Goal: Information Seeking & Learning: Learn about a topic

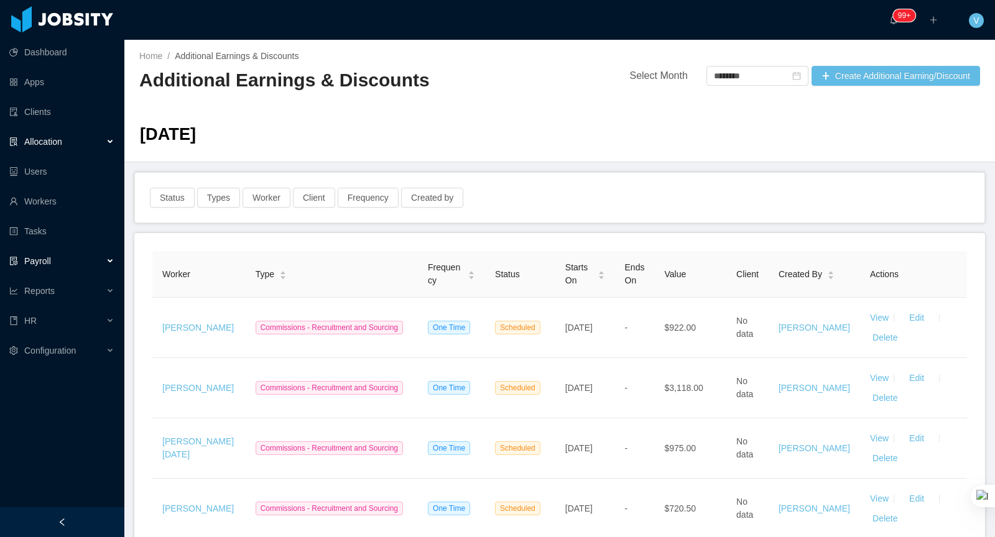
click at [49, 146] on span "Allocation" at bounding box center [43, 142] width 38 height 10
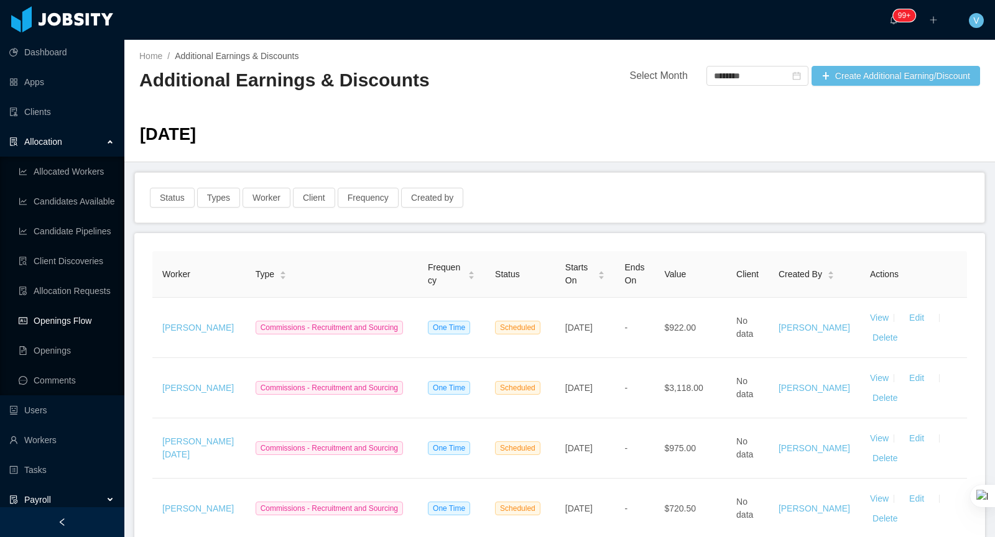
drag, startPoint x: 71, startPoint y: 317, endPoint x: 109, endPoint y: 318, distance: 37.9
click at [71, 317] on link "Openings Flow" at bounding box center [67, 321] width 96 height 25
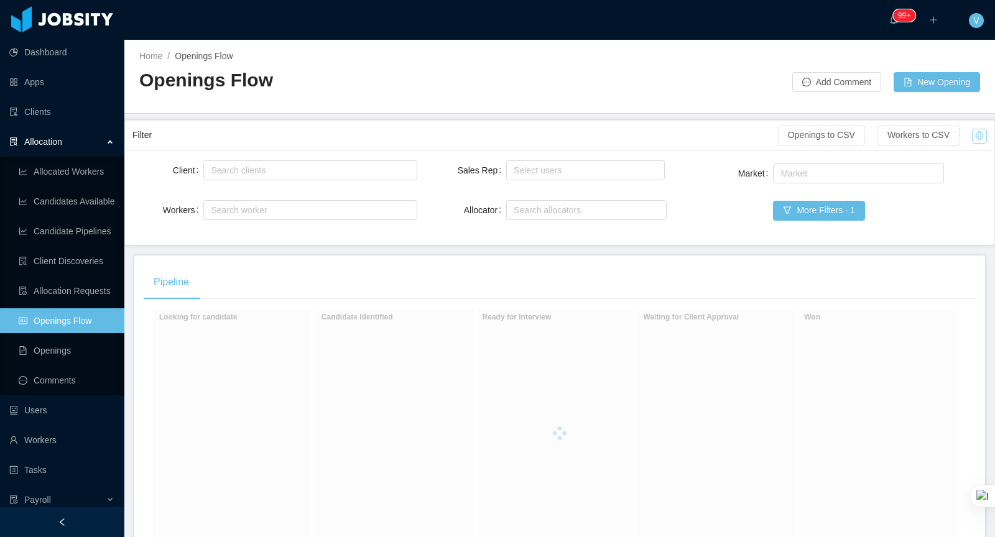
click at [976, 132] on button "button" at bounding box center [979, 136] width 15 height 15
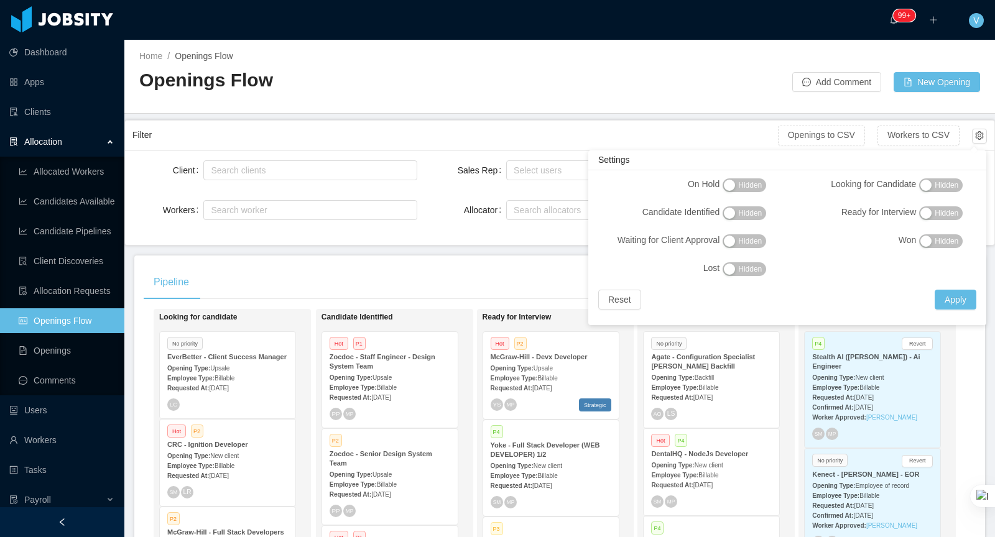
click at [751, 271] on span "Hidden" at bounding box center [750, 269] width 24 height 12
drag, startPoint x: 949, startPoint y: 300, endPoint x: 939, endPoint y: 312, distance: 15.0
click at [949, 300] on button "Apply" at bounding box center [956, 300] width 42 height 20
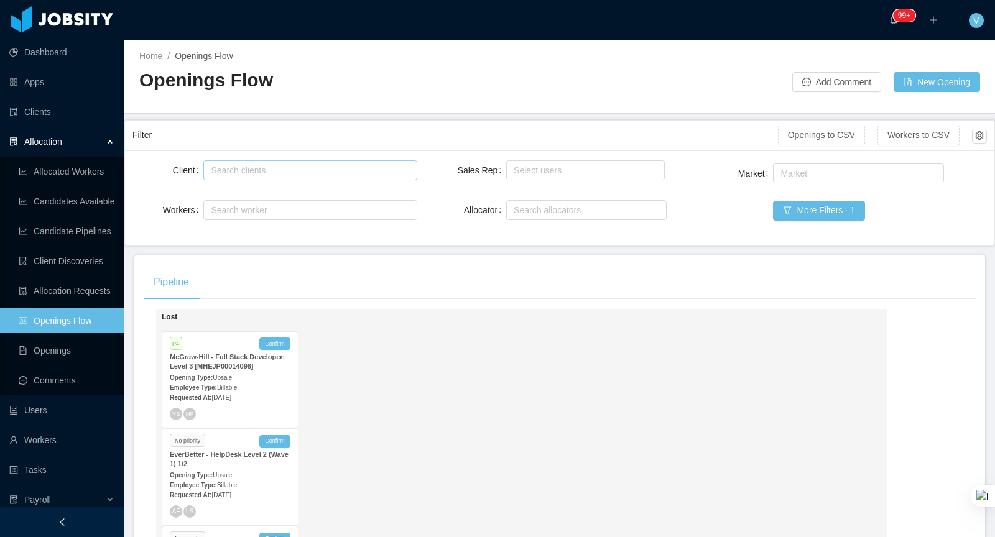
click at [294, 174] on div "Search clients" at bounding box center [307, 170] width 193 height 12
type input "***"
click at [261, 195] on li "McGraw-Hill Education" at bounding box center [310, 193] width 214 height 20
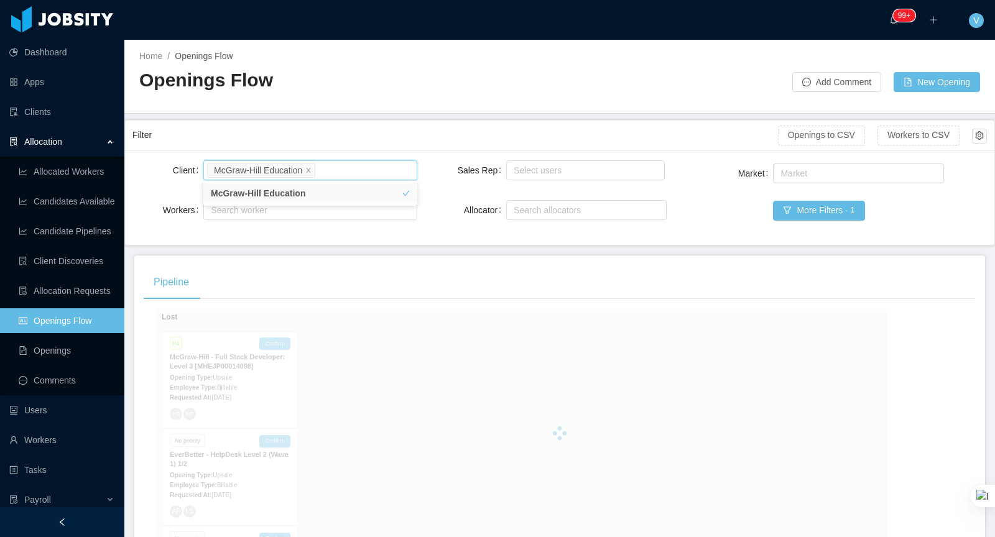
click at [425, 130] on div "Filter" at bounding box center [455, 135] width 646 height 23
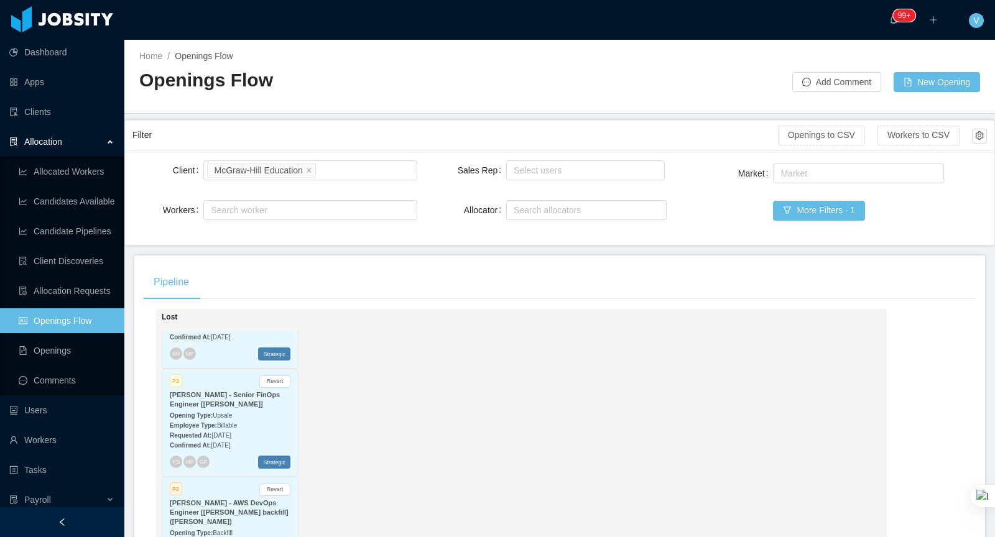
scroll to position [1061, 0]
click at [258, 425] on div "Requested At: [DATE]" at bounding box center [230, 431] width 121 height 13
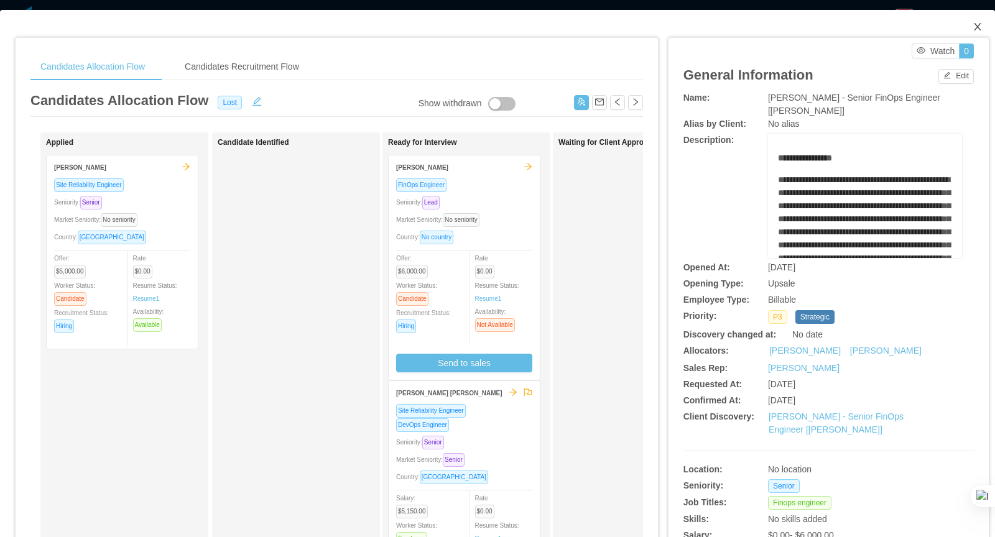
click at [980, 26] on icon "icon: close" at bounding box center [978, 27] width 10 height 10
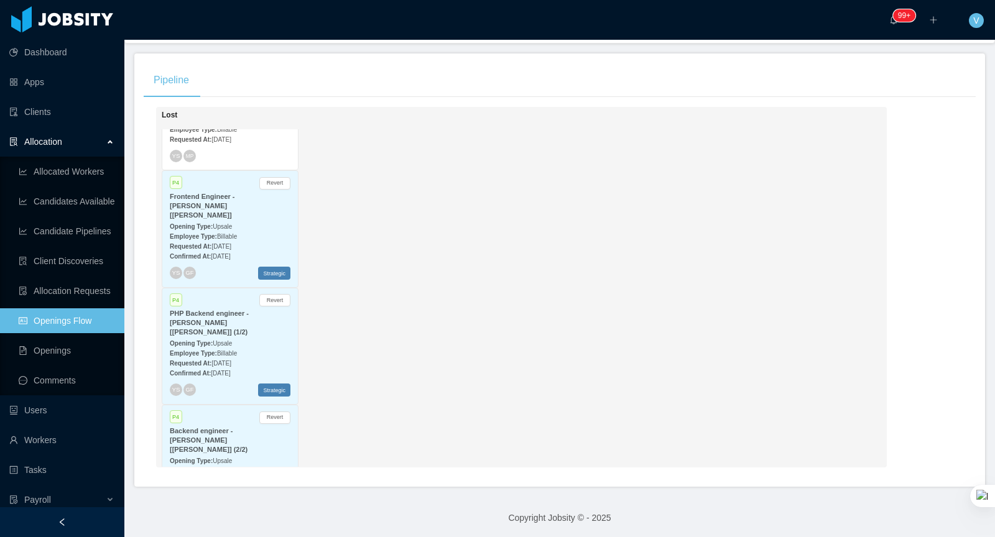
scroll to position [284, 0]
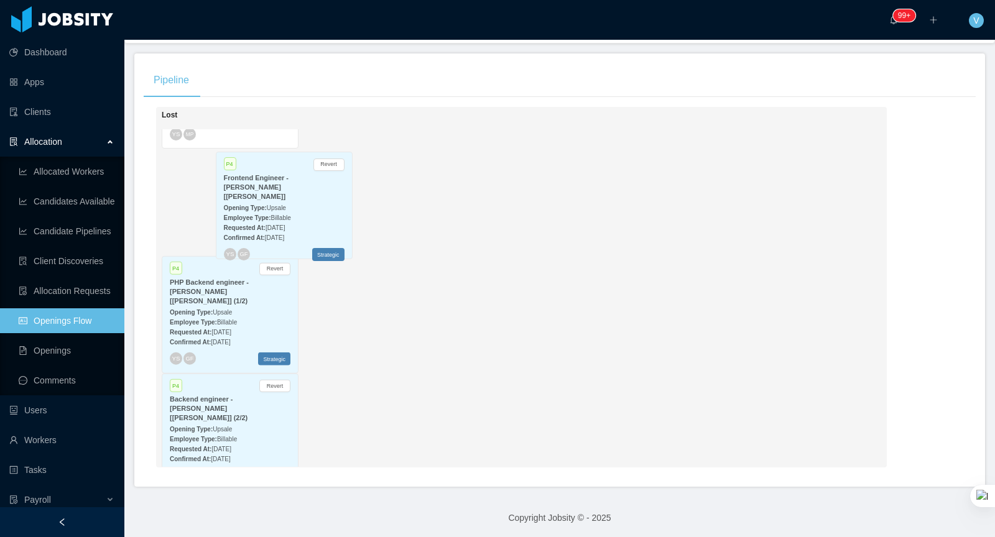
drag, startPoint x: 172, startPoint y: 172, endPoint x: 191, endPoint y: 170, distance: 18.8
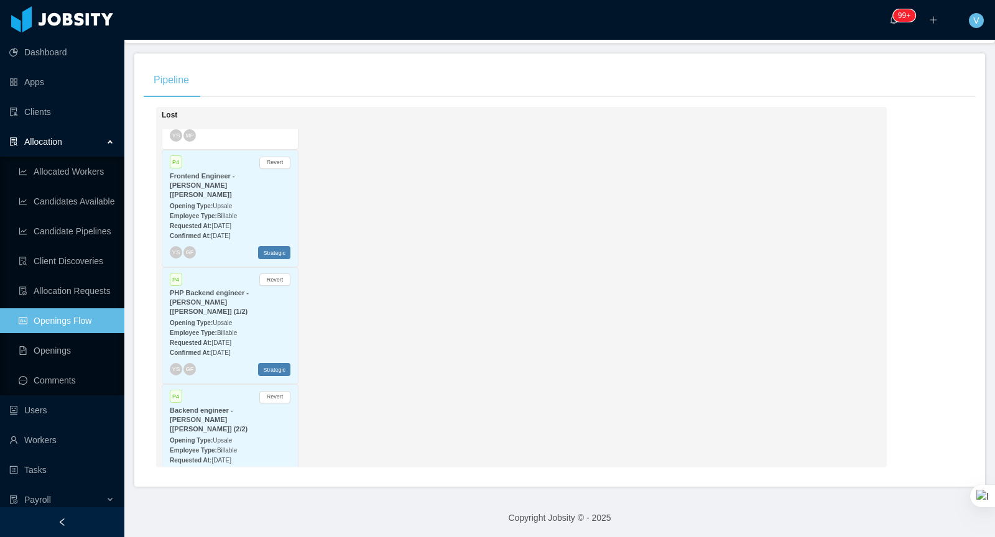
click at [210, 180] on strong "Frontend Engineer - [PERSON_NAME] [[PERSON_NAME]]" at bounding box center [202, 185] width 65 height 26
click at [197, 179] on ul at bounding box center [497, 154] width 965 height 189
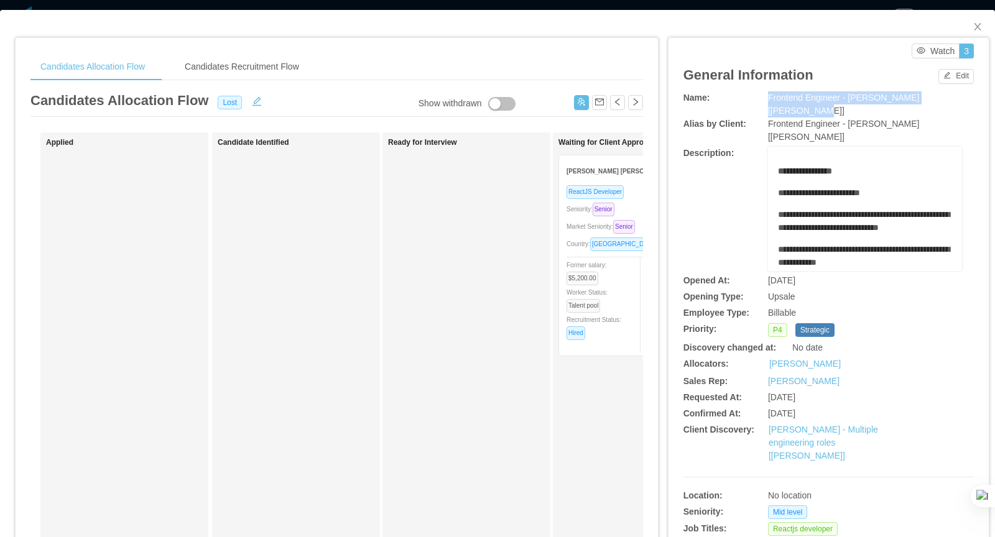
drag, startPoint x: 768, startPoint y: 100, endPoint x: 963, endPoint y: 101, distance: 194.7
click at [963, 101] on div "Name: Frontend Engineer - [PERSON_NAME] [[PERSON_NAME]]" at bounding box center [829, 104] width 290 height 26
copy span "Frontend Engineer - [PERSON_NAME] [[PERSON_NAME]]"
click at [631, 101] on button "button" at bounding box center [635, 102] width 15 height 15
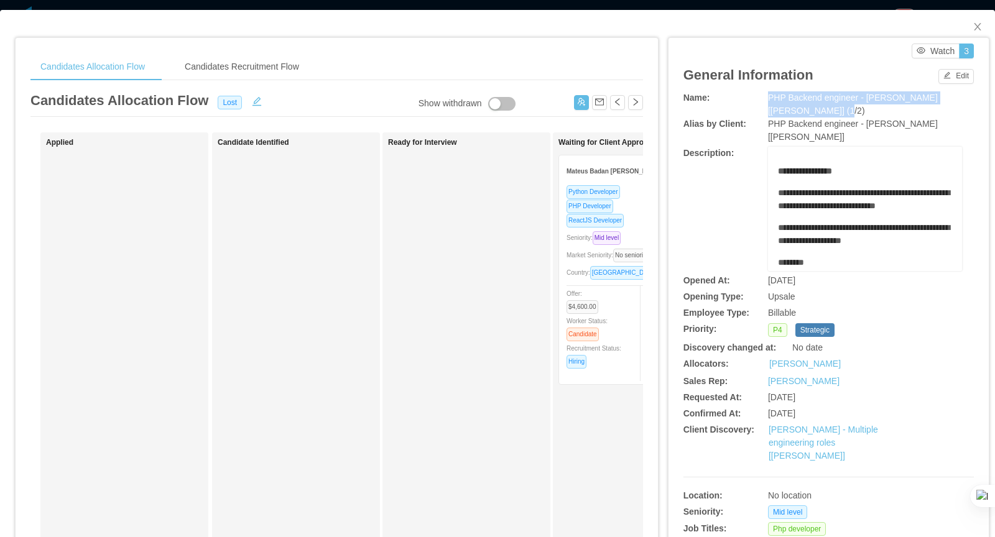
drag, startPoint x: 774, startPoint y: 97, endPoint x: 875, endPoint y: 109, distance: 102.1
click at [875, 109] on div "PHP Backend engineer - [PERSON_NAME] [[PERSON_NAME]] (1/2)" at bounding box center [865, 104] width 194 height 26
copy span "PHP Backend engineer - [PERSON_NAME] [[PERSON_NAME]] (1/2)"
click at [636, 103] on button "button" at bounding box center [635, 102] width 15 height 15
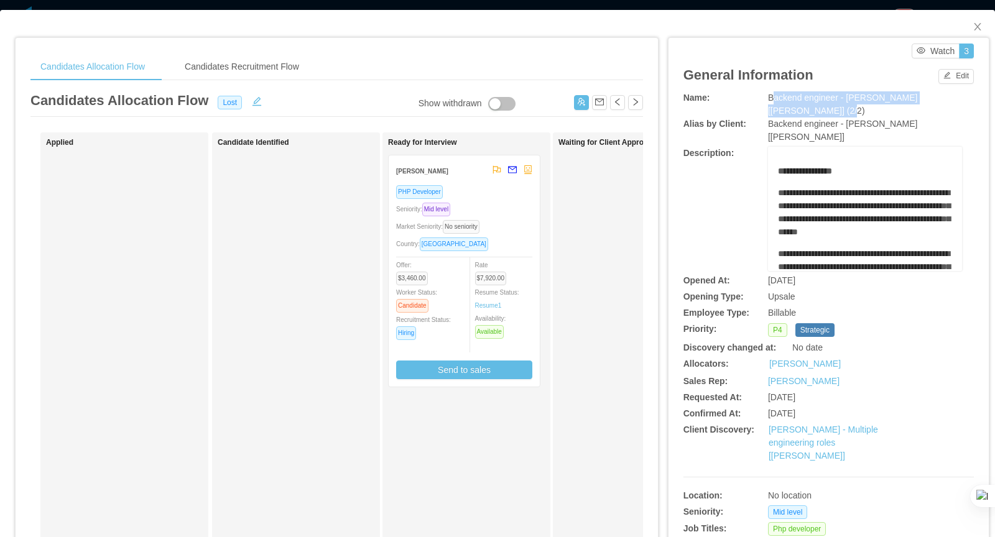
drag, startPoint x: 768, startPoint y: 98, endPoint x: 797, endPoint y: 111, distance: 31.7
click at [797, 111] on div "Backend engineer - [PERSON_NAME] [[PERSON_NAME]] (2/2)" at bounding box center [865, 104] width 194 height 26
copy span "Backend engineer - [PERSON_NAME] [[PERSON_NAME]] (2/2)"
click at [636, 95] on button "button" at bounding box center [635, 102] width 15 height 15
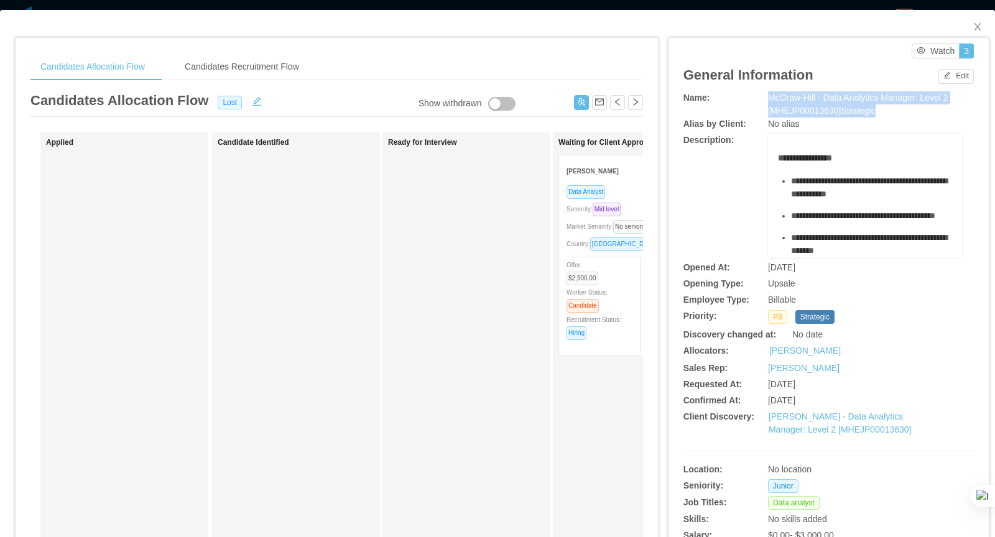
drag, startPoint x: 767, startPoint y: 93, endPoint x: 956, endPoint y: 109, distance: 189.8
click at [956, 109] on div "Name: [PERSON_NAME] - Data Analytics Manager: Level 2 [MHEJP00013630]Strategic" at bounding box center [829, 104] width 290 height 26
copy div "McGraw-Hill - Data Analytics Manager: Level 2 [MHEJP00013630]Strategic"
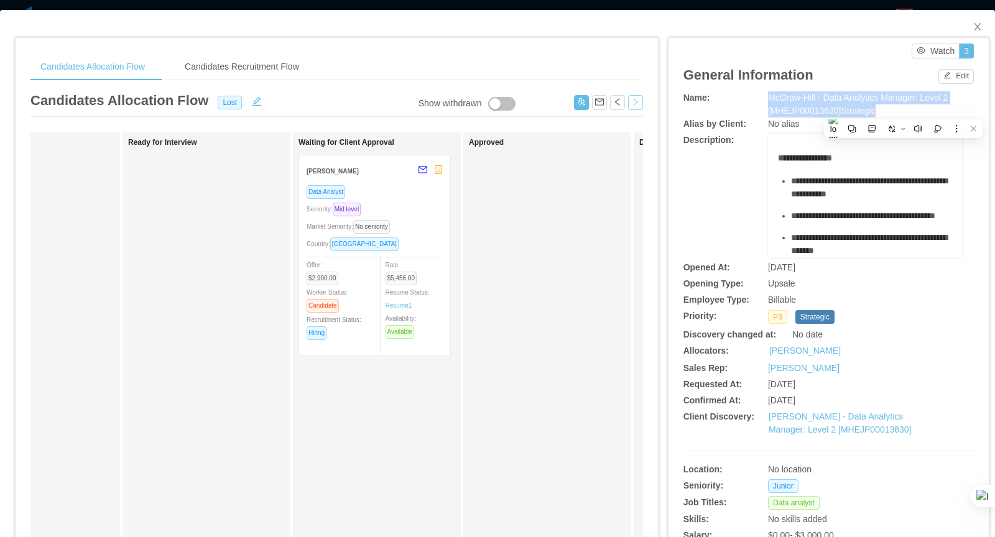
click at [631, 98] on button "button" at bounding box center [635, 102] width 15 height 15
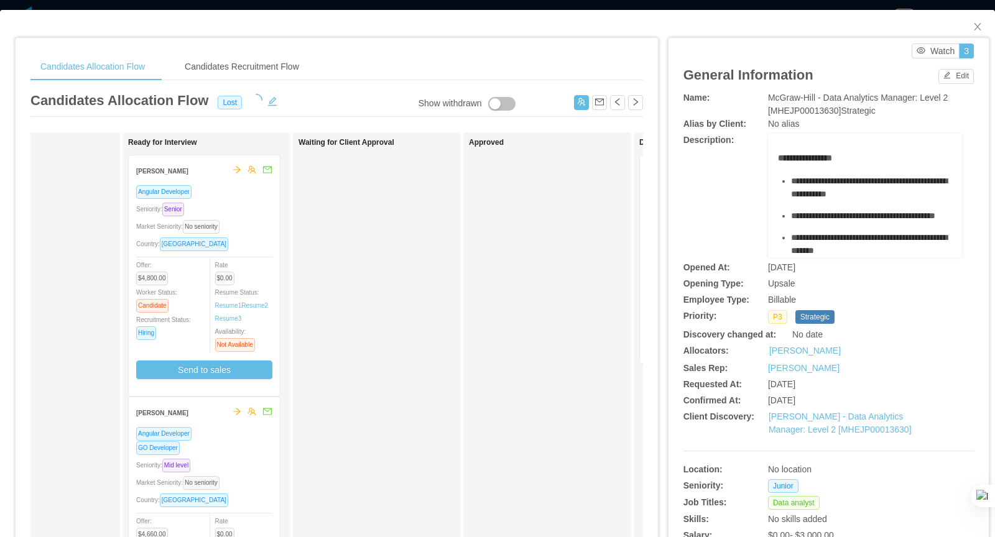
click at [733, 182] on div "**********" at bounding box center [829, 196] width 290 height 124
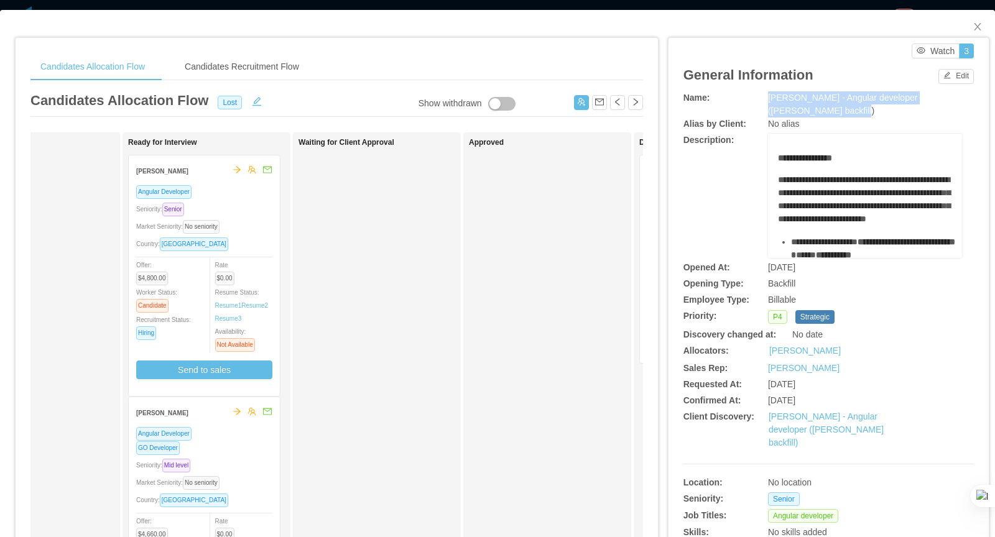
drag, startPoint x: 837, startPoint y: 109, endPoint x: 766, endPoint y: 98, distance: 71.8
click at [766, 98] on div "Name: [PERSON_NAME] - Angular developer ([PERSON_NAME] backfill)" at bounding box center [829, 104] width 290 height 26
copy div "[PERSON_NAME] - Angular developer ([PERSON_NAME] backfill)"
click at [727, 195] on div "**********" at bounding box center [829, 196] width 290 height 124
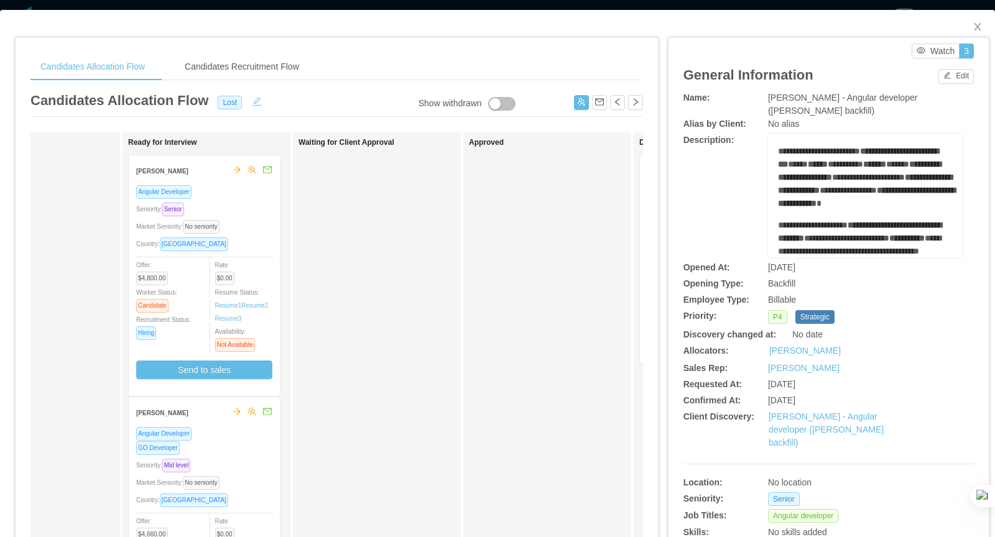
click at [252, 98] on button "button" at bounding box center [257, 100] width 20 height 12
click at [367, 65] on div "Candidates Allocation Flow Candidates Recruitment Flow" at bounding box center [336, 67] width 613 height 28
click at [370, 97] on button "Cancel" at bounding box center [376, 102] width 40 height 15
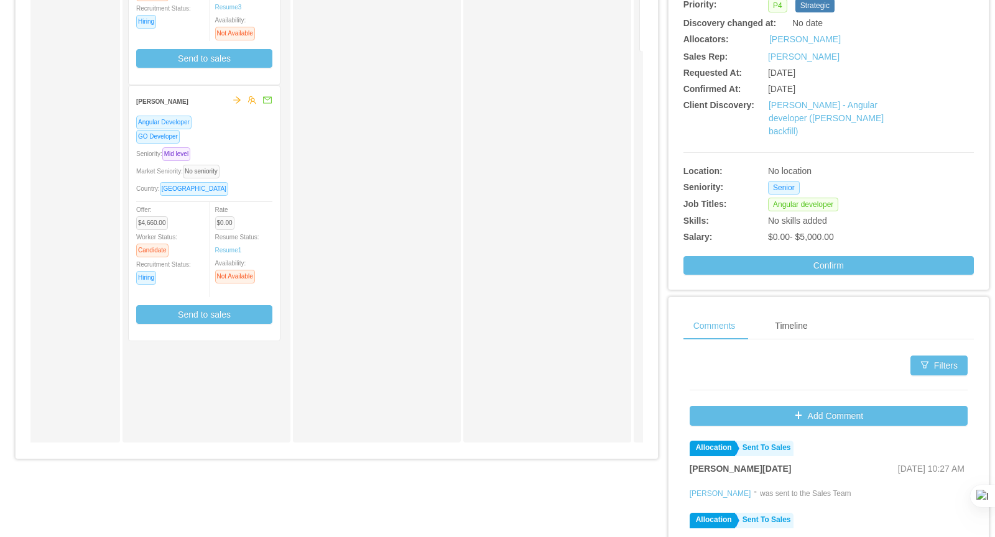
scroll to position [315, 0]
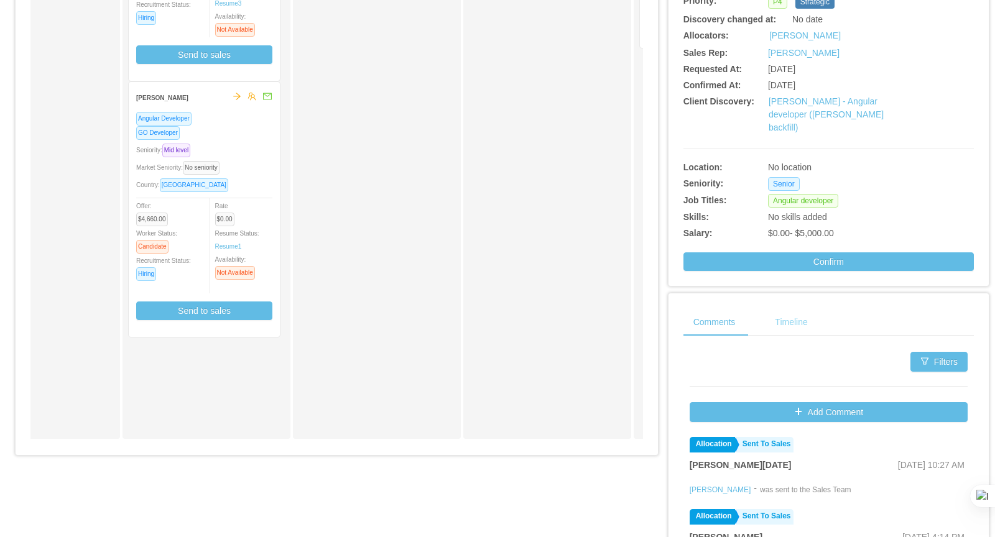
click at [802, 309] on div "Timeline" at bounding box center [791, 323] width 52 height 28
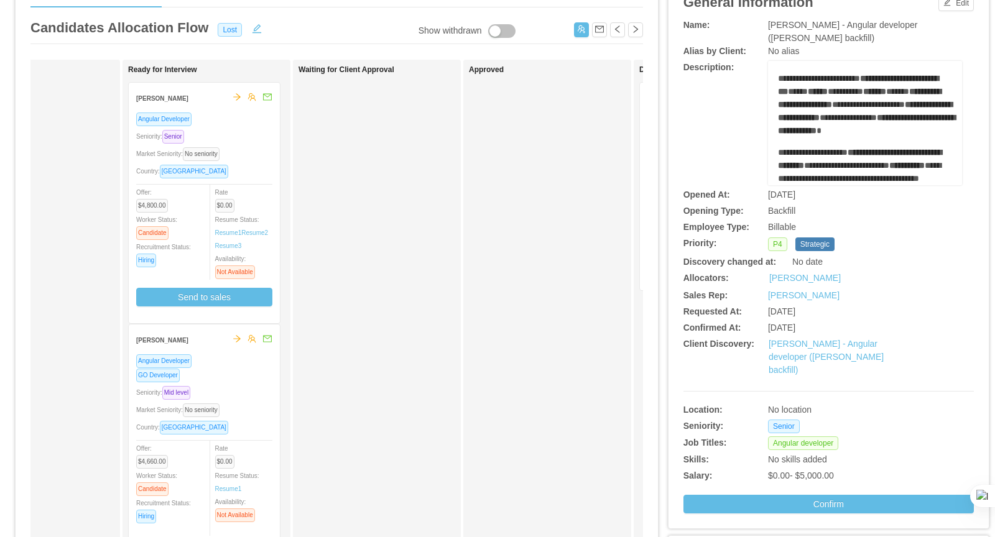
scroll to position [0, 0]
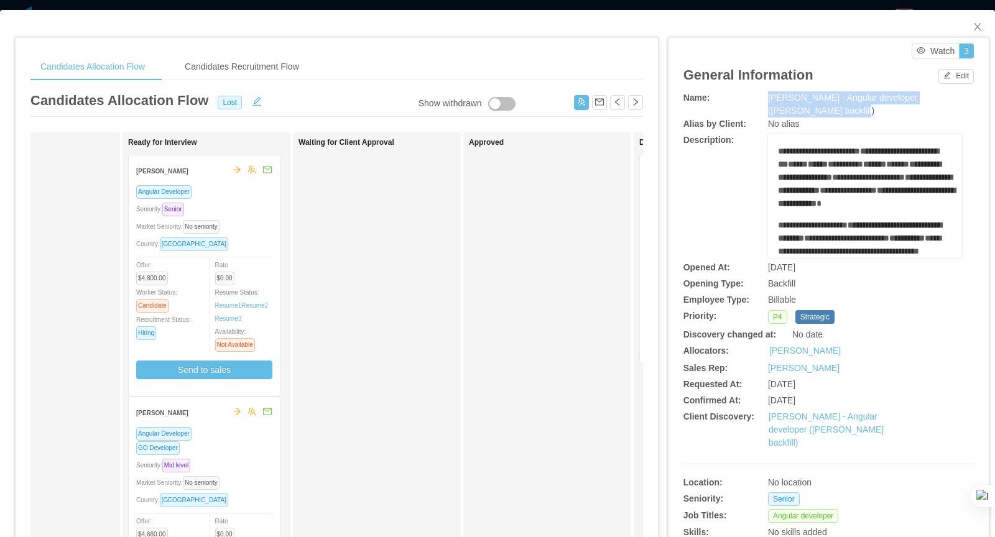
drag, startPoint x: 836, startPoint y: 111, endPoint x: 772, endPoint y: 98, distance: 65.5
click at [771, 97] on div "[PERSON_NAME] - Angular developer ([PERSON_NAME] backfill)" at bounding box center [865, 104] width 194 height 26
click at [635, 101] on button "button" at bounding box center [635, 102] width 15 height 15
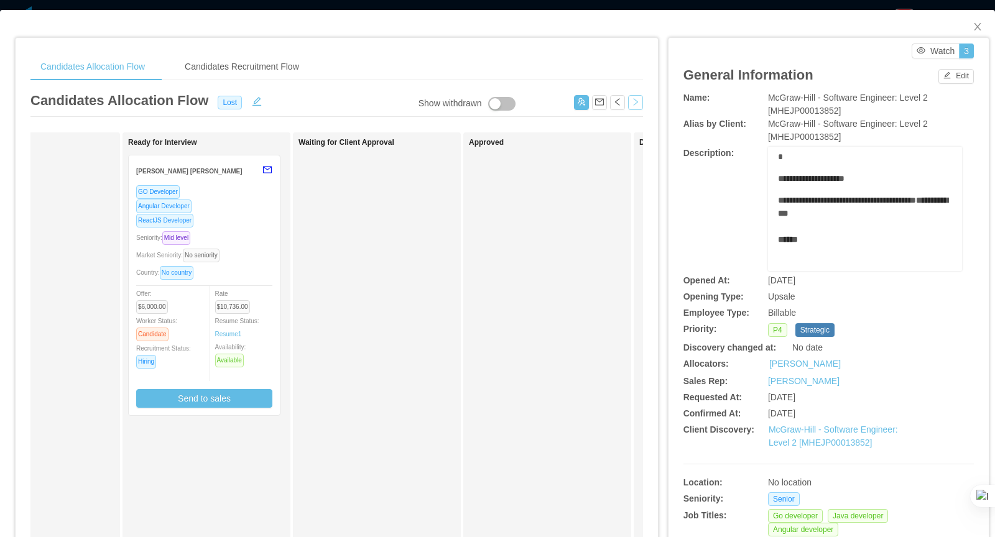
scroll to position [390, 0]
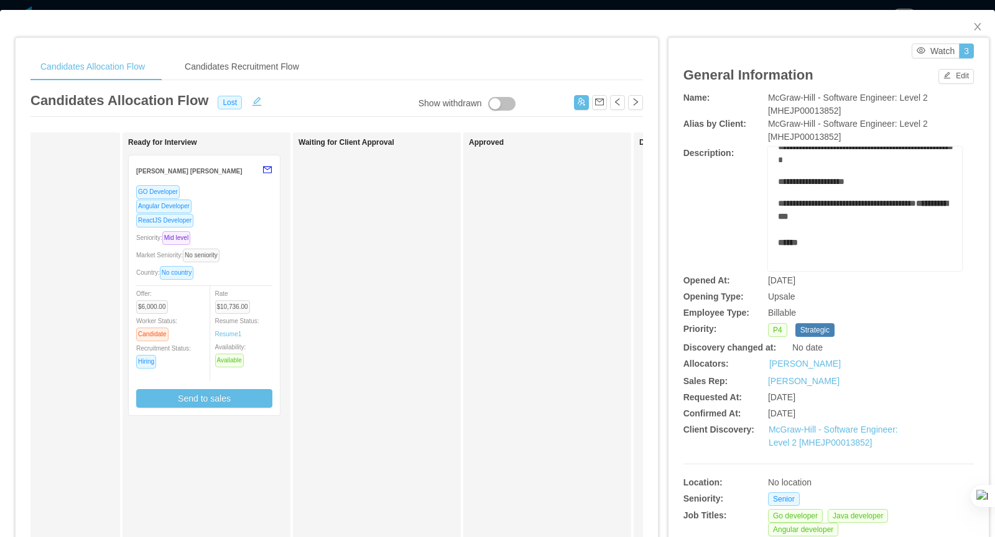
drag, startPoint x: 769, startPoint y: 98, endPoint x: 869, endPoint y: 110, distance: 100.9
click at [869, 110] on div "McGraw-Hill - Software Engineer: Level 2 [MHEJP00013852]" at bounding box center [865, 104] width 194 height 26
copy span "McGraw-Hill - Software Engineer: Level 2 [MHEJP00013852]"
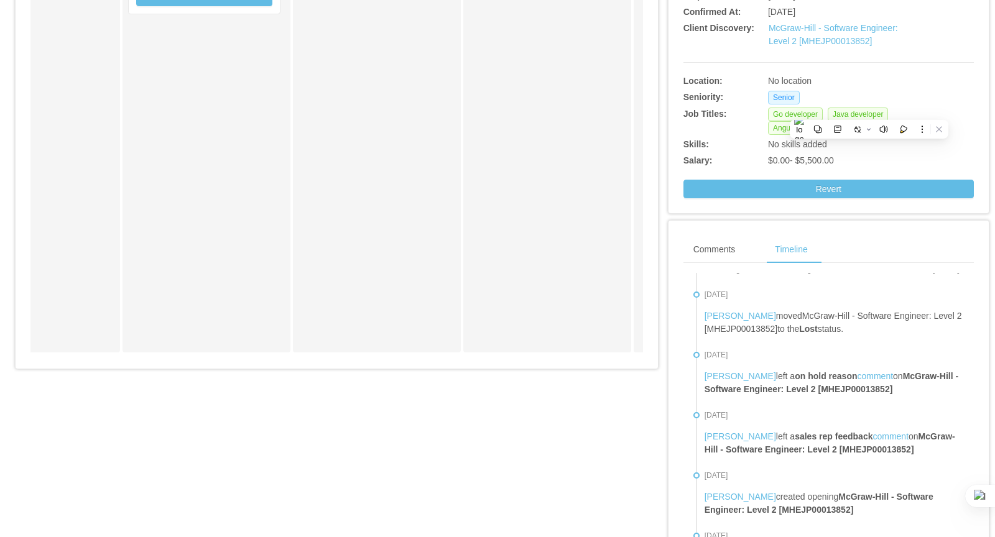
scroll to position [0, 0]
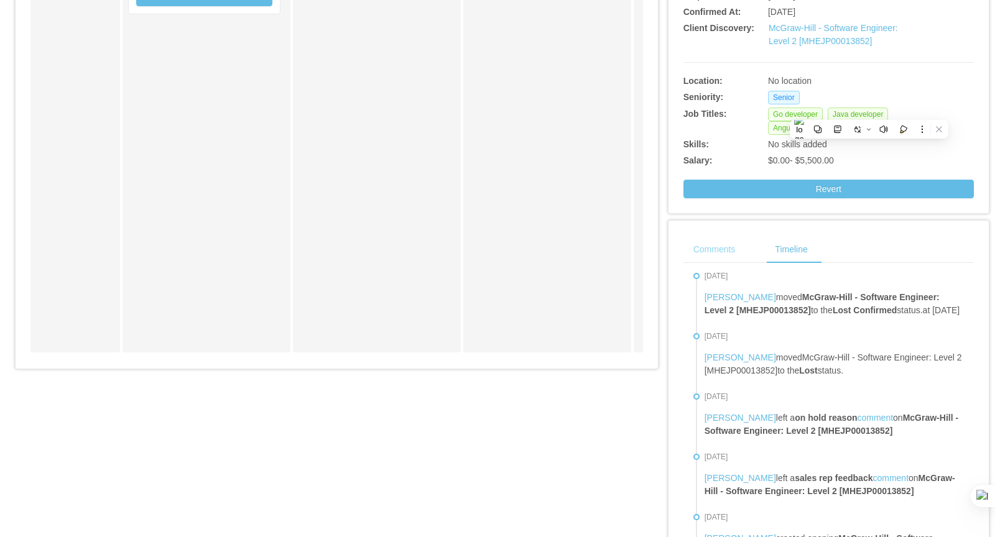
click at [718, 249] on div "Comments" at bounding box center [715, 250] width 62 height 28
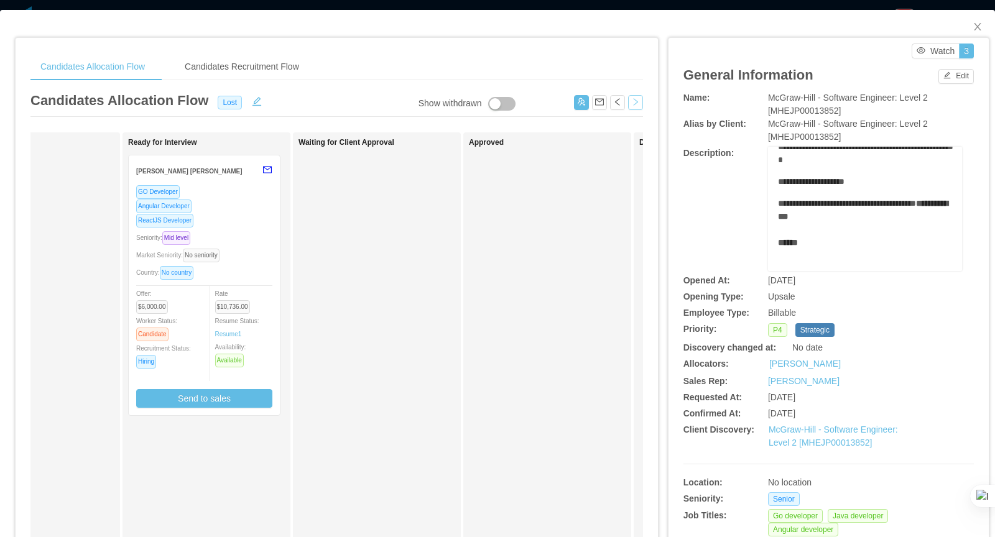
click at [631, 100] on button "button" at bounding box center [635, 102] width 15 height 15
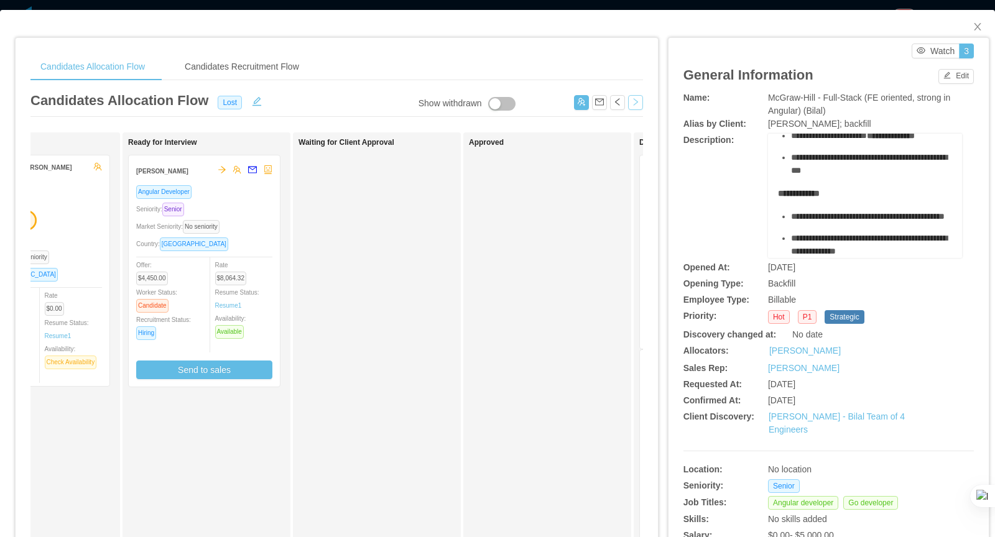
click at [635, 101] on button "button" at bounding box center [635, 102] width 15 height 15
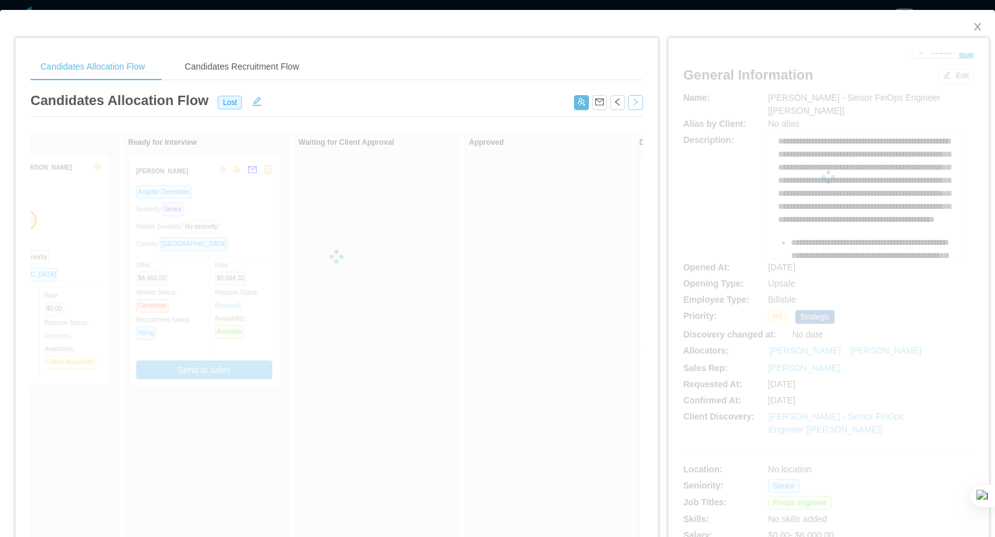
scroll to position [390, 0]
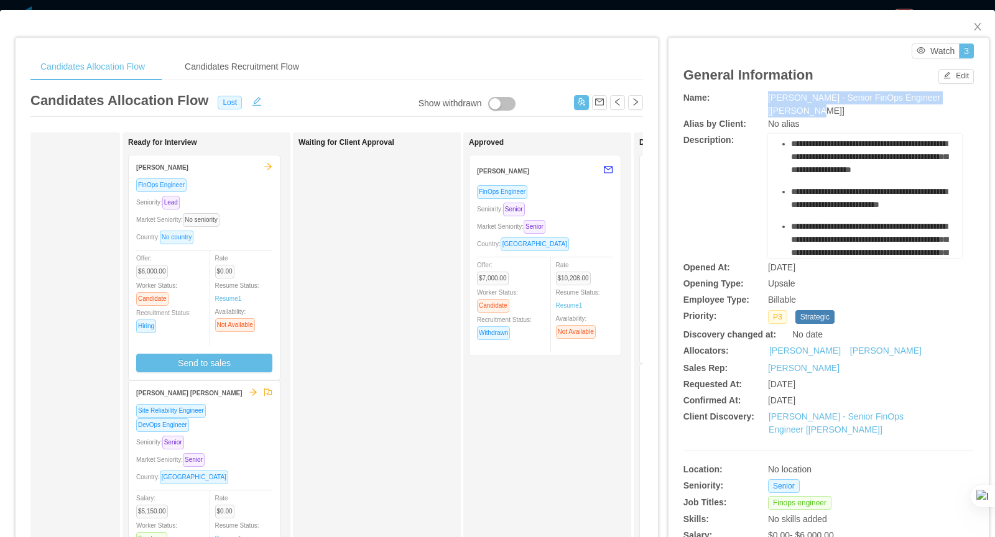
drag, startPoint x: 769, startPoint y: 94, endPoint x: 807, endPoint y: 110, distance: 41.8
click at [807, 110] on div "[PERSON_NAME] - Senior FinOps Engineer [[PERSON_NAME]]" at bounding box center [865, 104] width 194 height 26
copy span "[PERSON_NAME] - Senior FinOps Engineer [[PERSON_NAME]]"
drag, startPoint x: 636, startPoint y: 100, endPoint x: 646, endPoint y: 103, distance: 10.3
click at [635, 100] on button "button" at bounding box center [635, 102] width 15 height 15
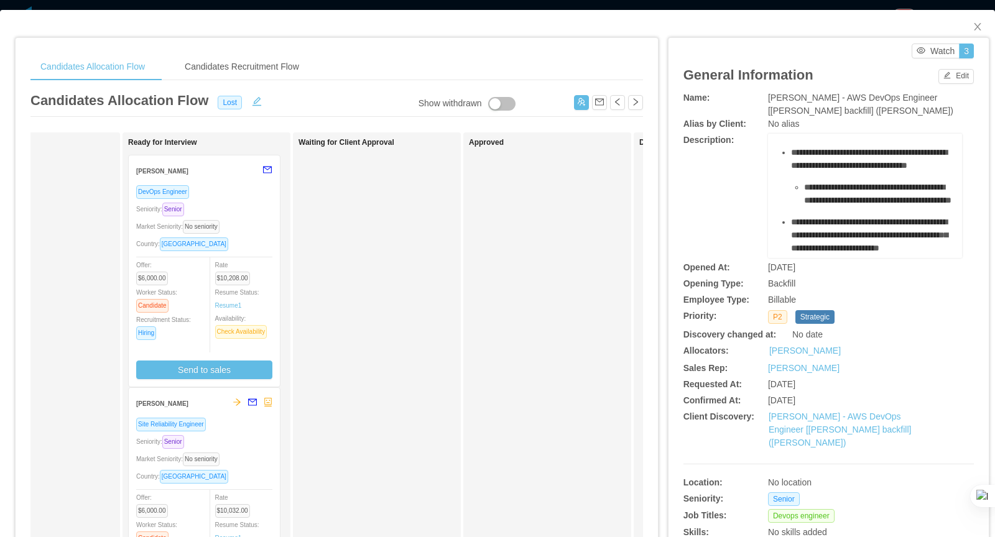
click at [723, 218] on div "**********" at bounding box center [829, 196] width 290 height 124
drag, startPoint x: 766, startPoint y: 97, endPoint x: 907, endPoint y: 111, distance: 141.2
click at [907, 111] on div "Name: [PERSON_NAME] - AWS DevOps Engineer [[PERSON_NAME] backfill] ([PERSON_NAM…" at bounding box center [829, 104] width 290 height 26
copy div "[PERSON_NAME] - AWS DevOps Engineer [[PERSON_NAME] backfill] ([PERSON_NAME])"
click at [635, 101] on button "button" at bounding box center [635, 102] width 15 height 15
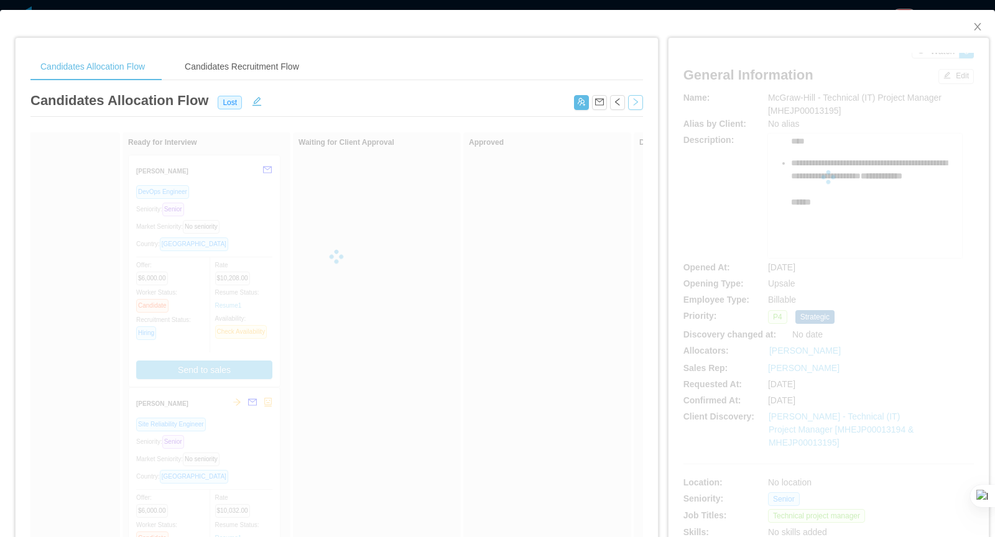
scroll to position [257, 0]
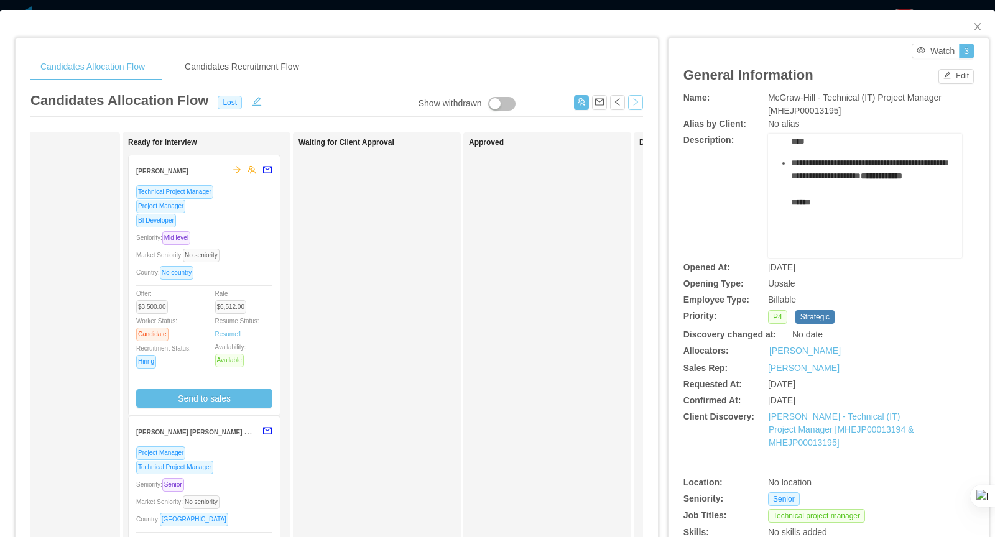
click at [641, 107] on button "button" at bounding box center [635, 102] width 15 height 15
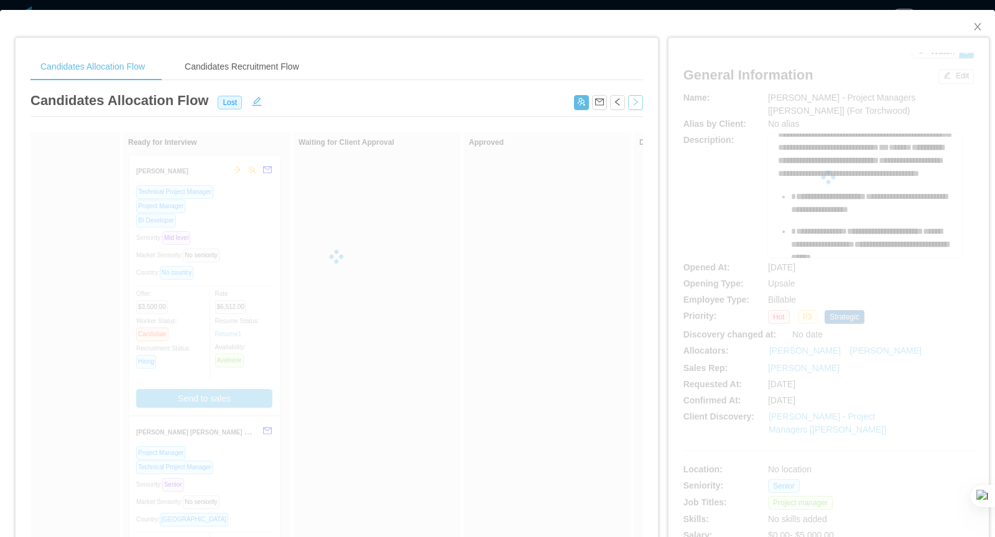
scroll to position [390, 0]
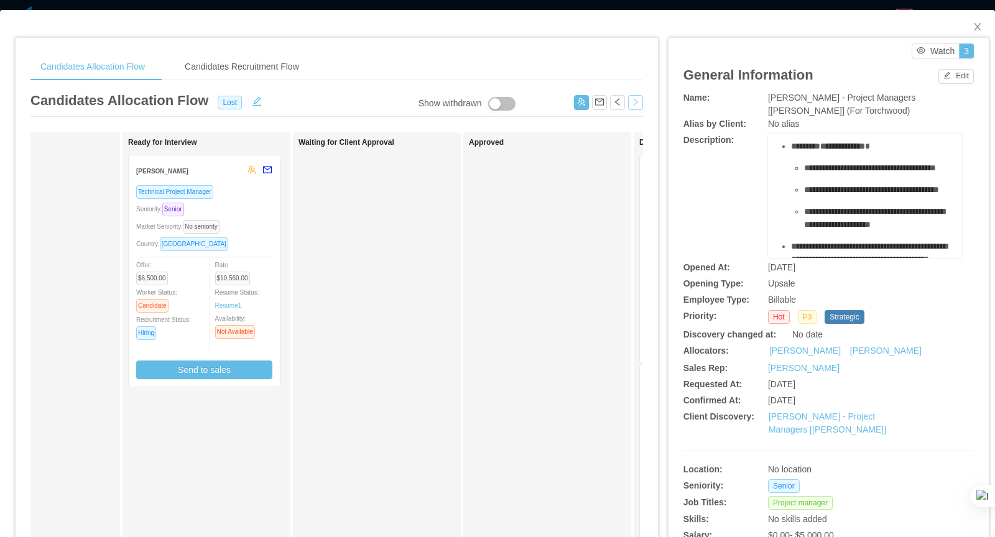
click at [633, 96] on button "button" at bounding box center [635, 102] width 15 height 15
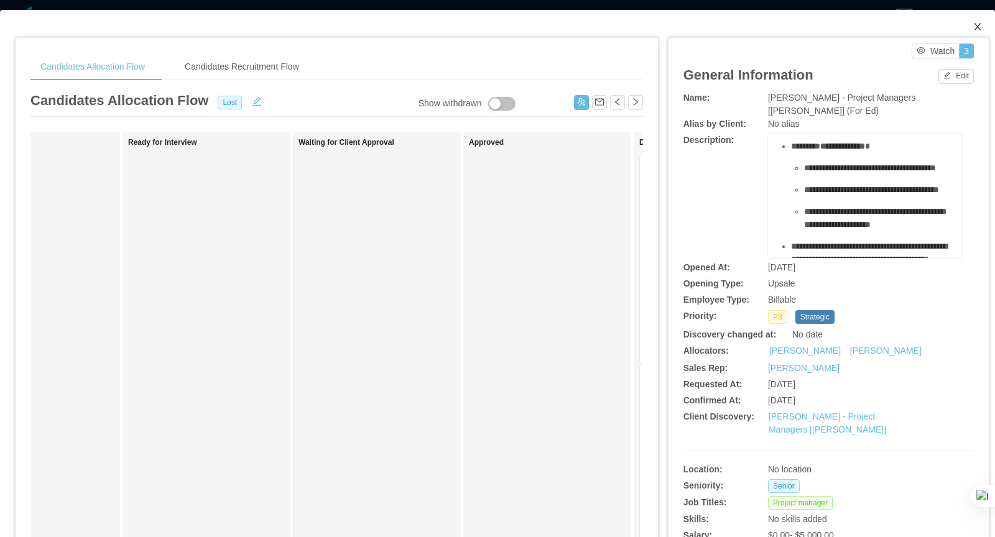
click at [982, 21] on span "Close" at bounding box center [977, 27] width 35 height 35
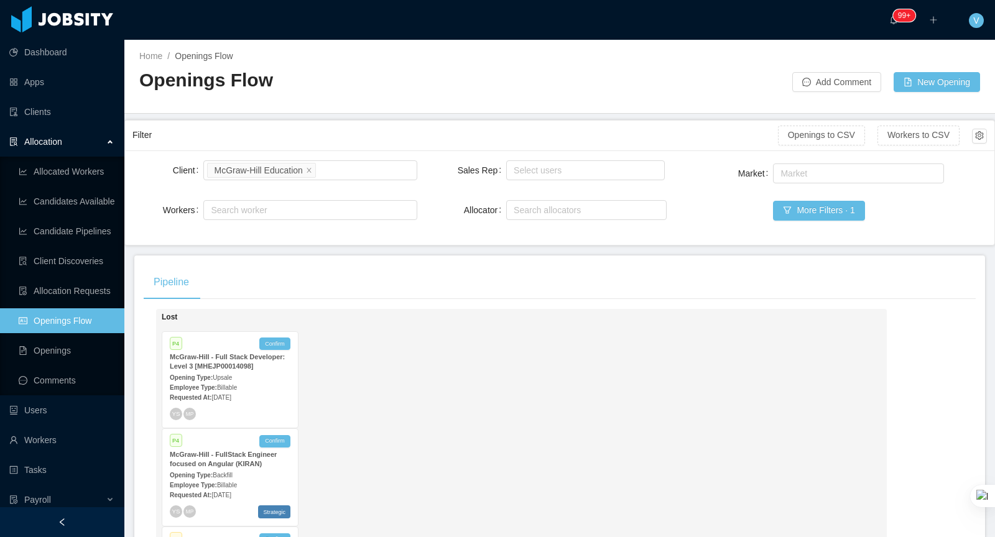
click at [269, 381] on div "Employee Type: Billable" at bounding box center [230, 387] width 121 height 13
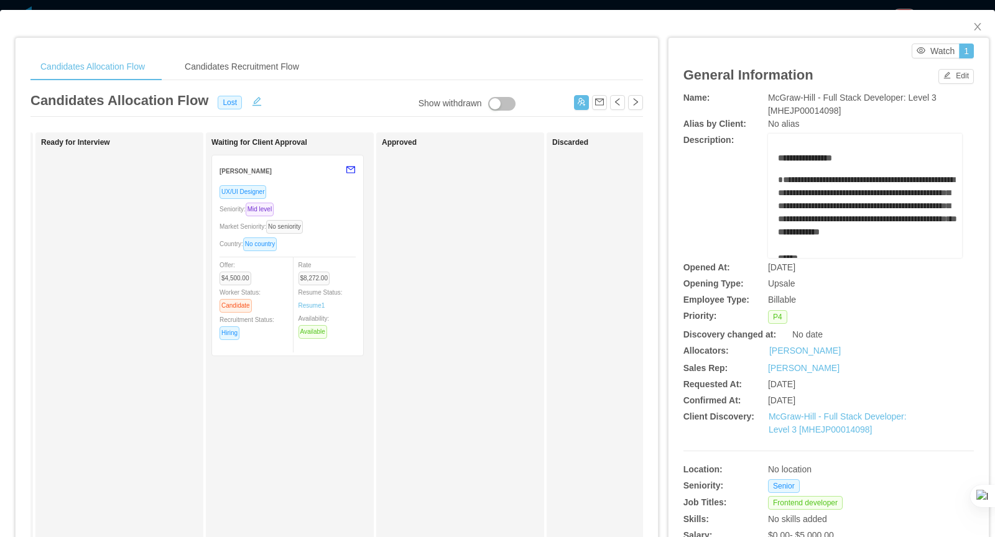
scroll to position [0, 389]
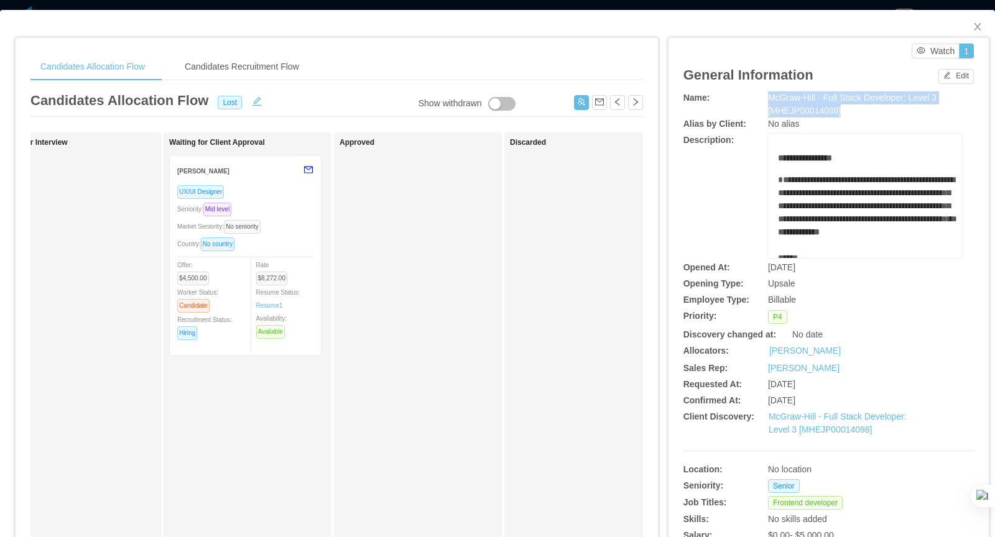
drag, startPoint x: 771, startPoint y: 98, endPoint x: 861, endPoint y: 108, distance: 90.7
click at [861, 108] on div "McGraw-Hill - Full Stack Developer: Level 3 [MHEJP00014098]" at bounding box center [865, 104] width 194 height 26
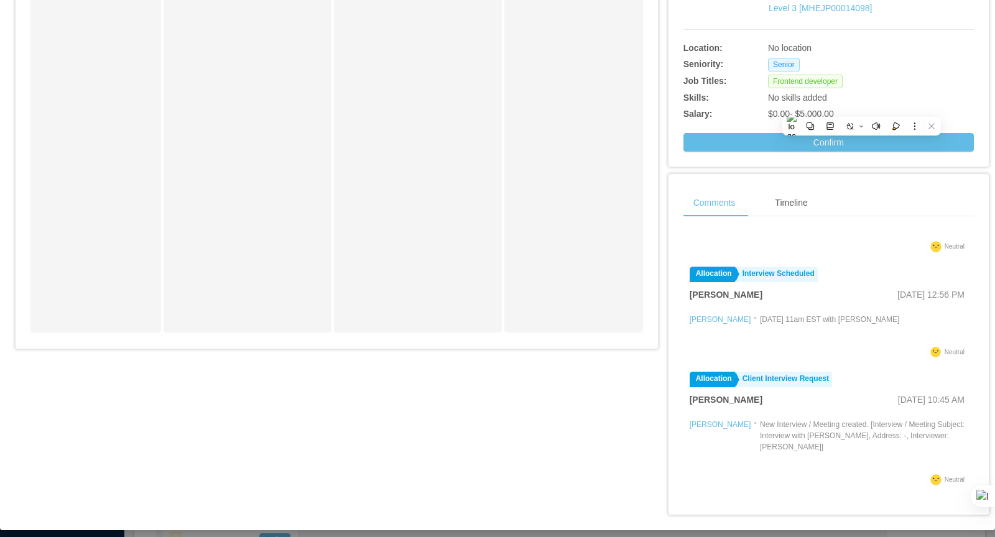
scroll to position [0, 0]
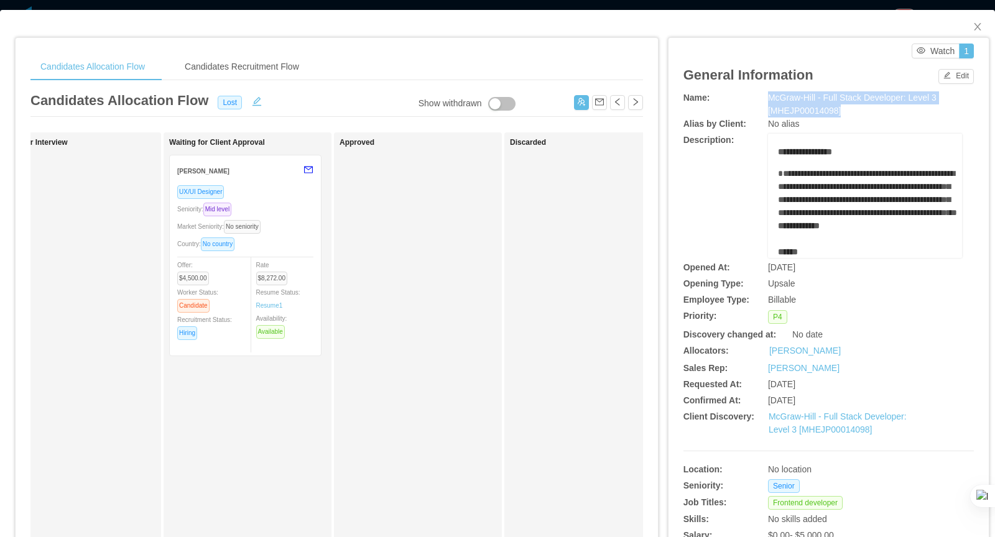
copy span "McGraw-Hill - Full Stack Developer: Level 3 [MHEJP00014098]"
click at [975, 29] on icon "icon: close" at bounding box center [978, 27] width 10 height 10
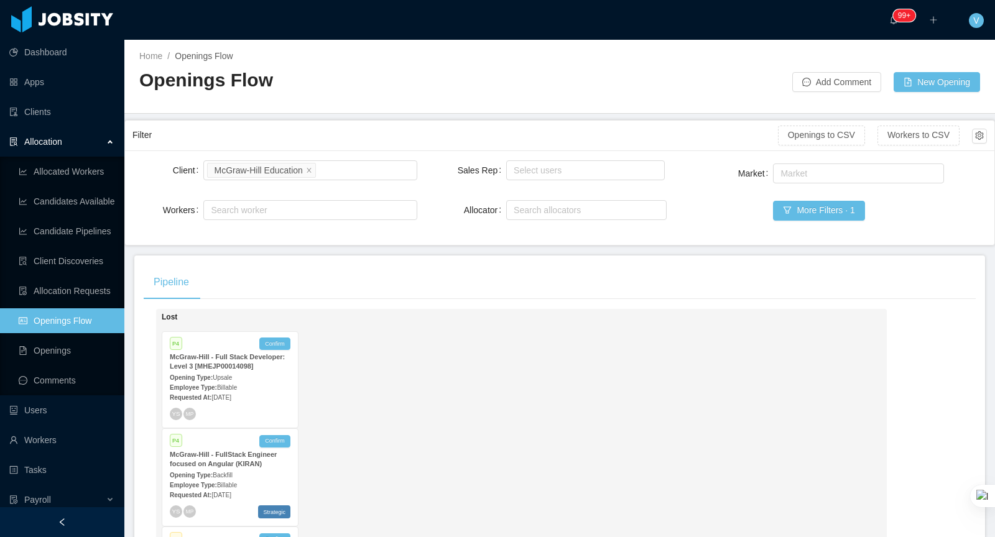
click at [207, 478] on div "Employee Type: Billable" at bounding box center [230, 484] width 121 height 13
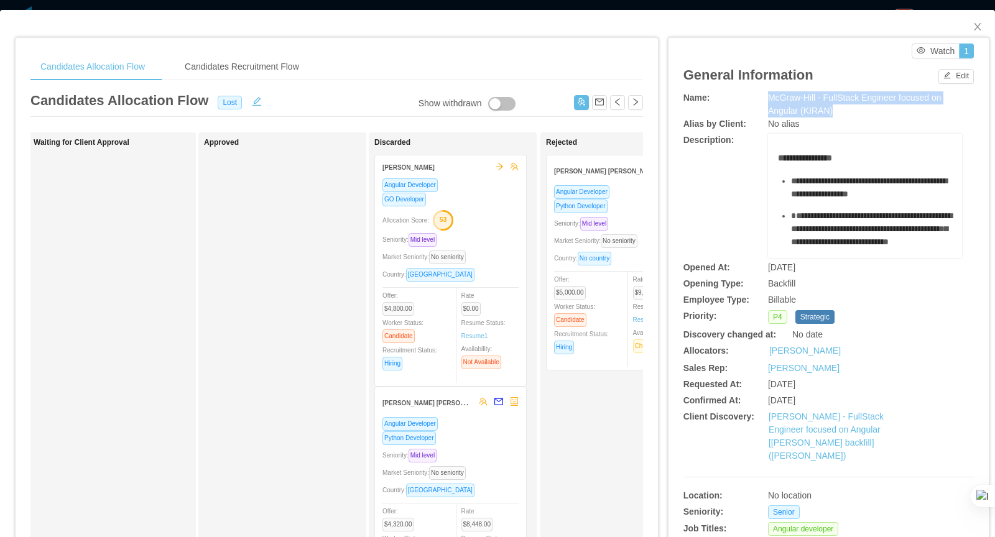
drag, startPoint x: 769, startPoint y: 98, endPoint x: 845, endPoint y: 108, distance: 76.5
click at [845, 108] on div "McGraw-Hill - FullStack Engineer focused on Angular (KIRAN)" at bounding box center [865, 104] width 194 height 26
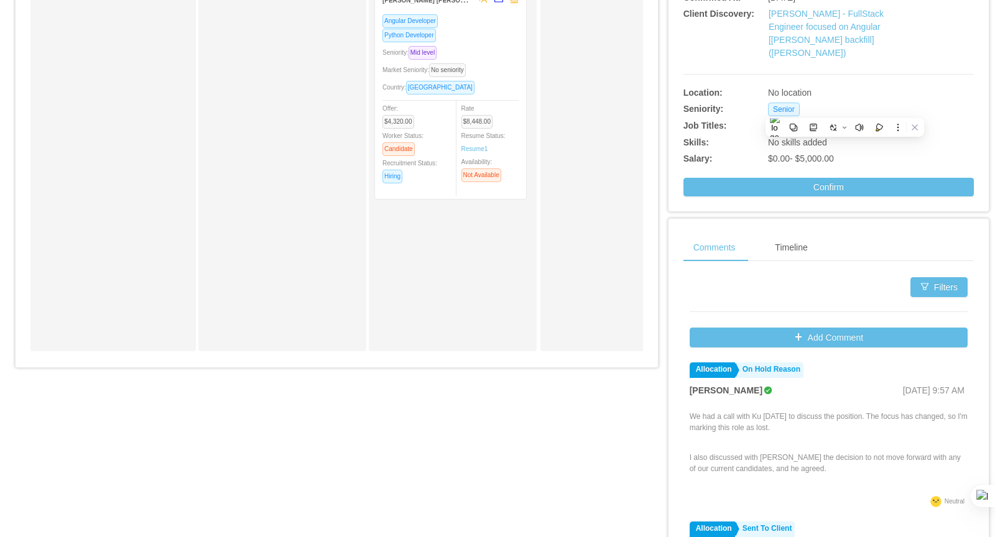
scroll to position [442, 0]
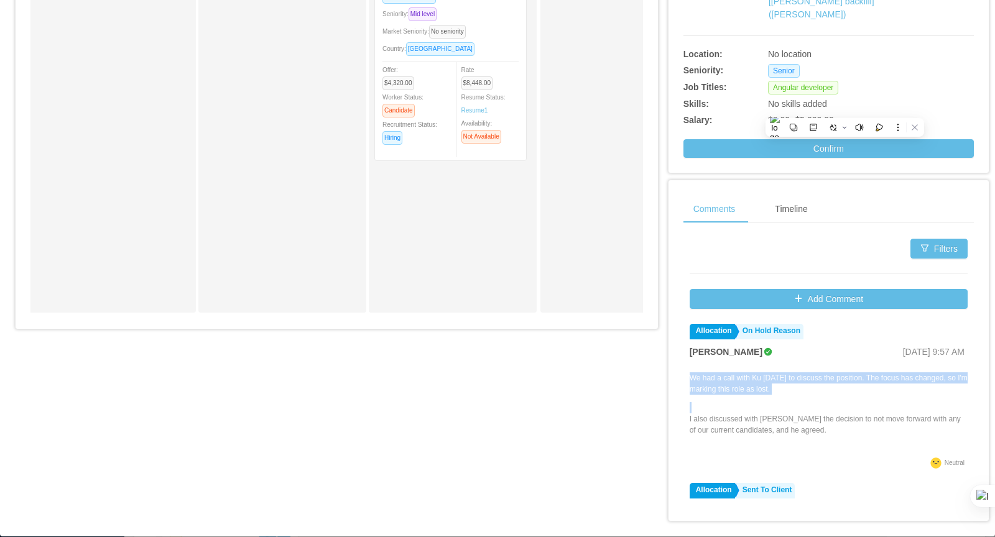
drag, startPoint x: 695, startPoint y: 364, endPoint x: 824, endPoint y: 417, distance: 138.9
click at [826, 421] on div "Filters Add Comment Allocation On Hold Reason [PERSON_NAME] [DATE] 9:57 AM We h…" at bounding box center [829, 366] width 290 height 267
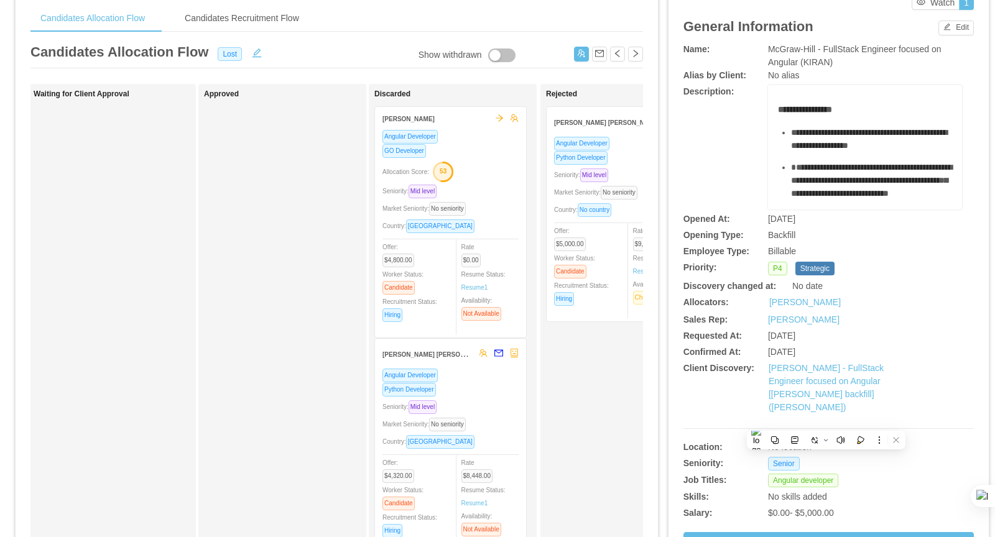
scroll to position [9, 0]
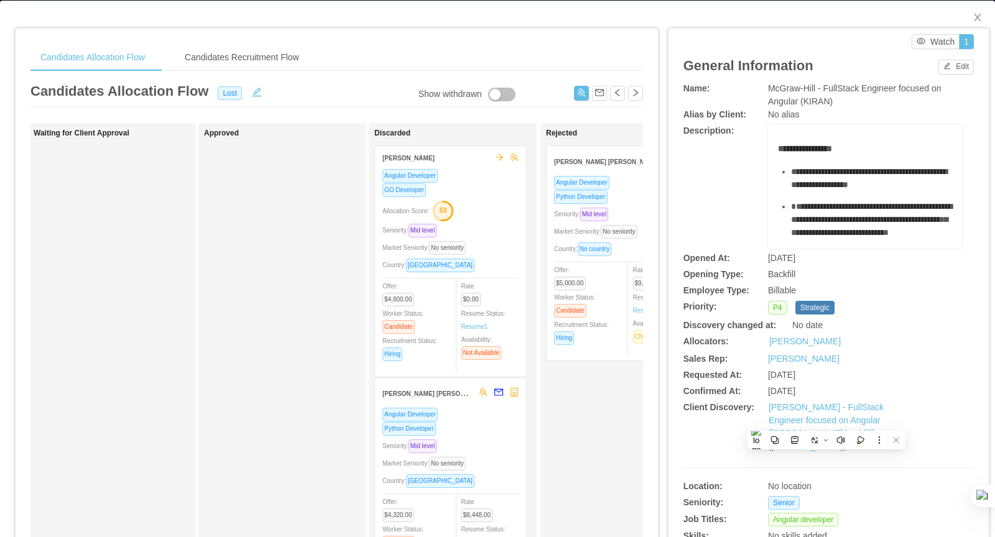
click at [866, 340] on div "[PERSON_NAME]" at bounding box center [865, 342] width 194 height 14
drag, startPoint x: 836, startPoint y: 375, endPoint x: 768, endPoint y: 373, distance: 67.8
click at [768, 373] on div "[DATE]" at bounding box center [841, 375] width 146 height 13
click at [636, 95] on button "button" at bounding box center [635, 93] width 15 height 15
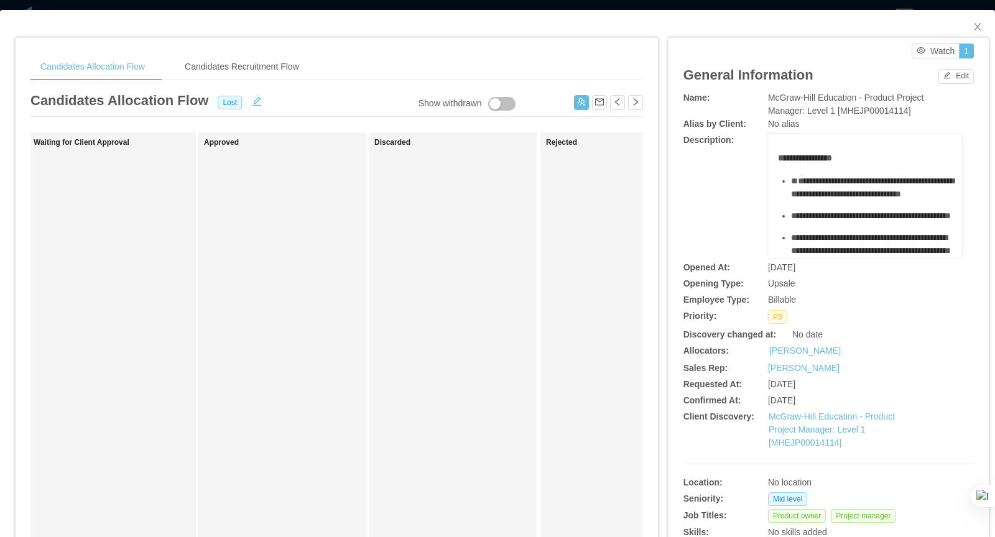
drag, startPoint x: 769, startPoint y: 95, endPoint x: 934, endPoint y: 95, distance: 165.5
click at [939, 101] on div "McGraw-Hill Education - Product Project Manager: Level 1 [MHEJP00014114]" at bounding box center [865, 104] width 194 height 26
drag, startPoint x: 769, startPoint y: 97, endPoint x: 926, endPoint y: 111, distance: 156.8
click at [926, 111] on div "McGraw-Hill Education - Product Project Manager: Level 1 [MHEJP00014114]" at bounding box center [865, 104] width 194 height 26
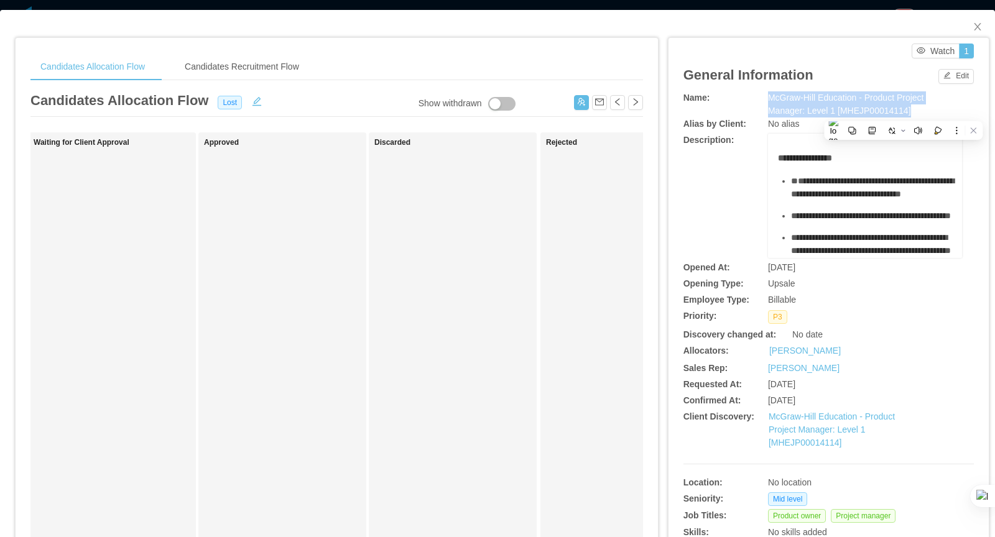
drag, startPoint x: 842, startPoint y: 385, endPoint x: 776, endPoint y: 383, distance: 66.0
click at [770, 385] on div "[DATE]" at bounding box center [841, 384] width 146 height 13
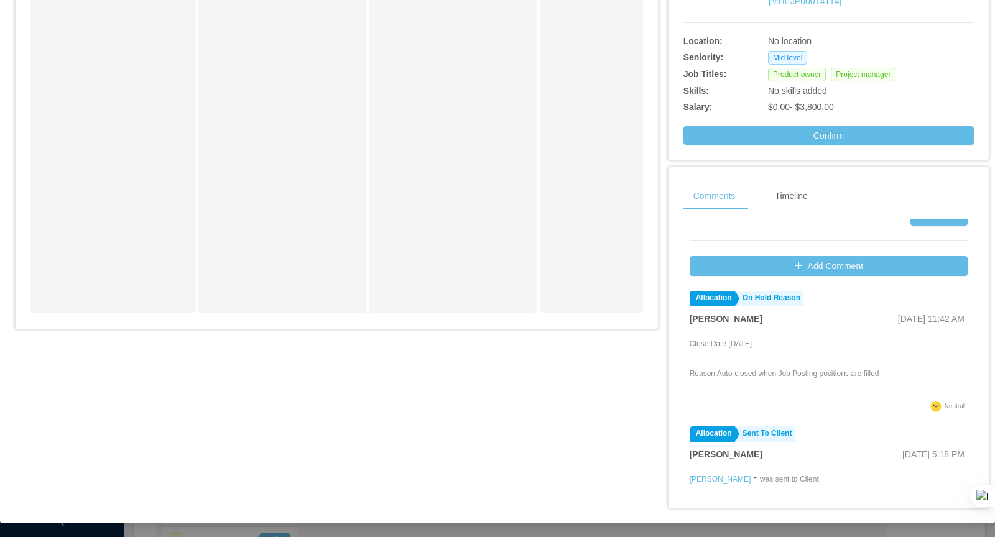
scroll to position [24, 0]
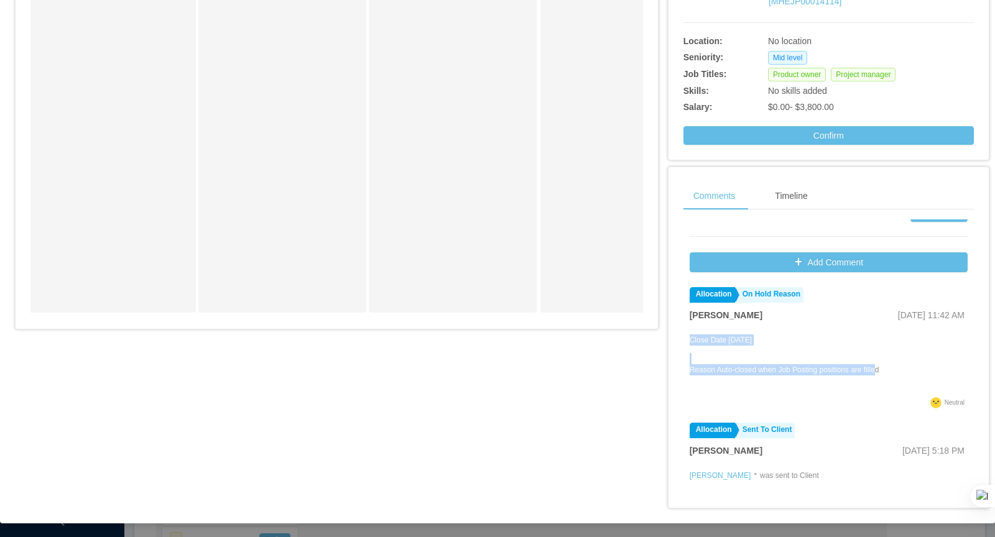
drag, startPoint x: 725, startPoint y: 340, endPoint x: 887, endPoint y: 364, distance: 164.1
click at [887, 364] on div "Filters Add Comment Allocation On Hold Reason [PERSON_NAME] [DATE] 11:42 AM Clo…" at bounding box center [829, 353] width 290 height 267
click at [898, 354] on div "Close Date [DATE] Reason Auto-closed when Job Posting positions are filled" at bounding box center [829, 363] width 278 height 62
drag, startPoint x: 689, startPoint y: 336, endPoint x: 896, endPoint y: 369, distance: 209.8
click at [896, 369] on div "Filters Add Comment Allocation On Hold Reason [PERSON_NAME] [DATE] 11:42 AM Clo…" at bounding box center [829, 353] width 290 height 267
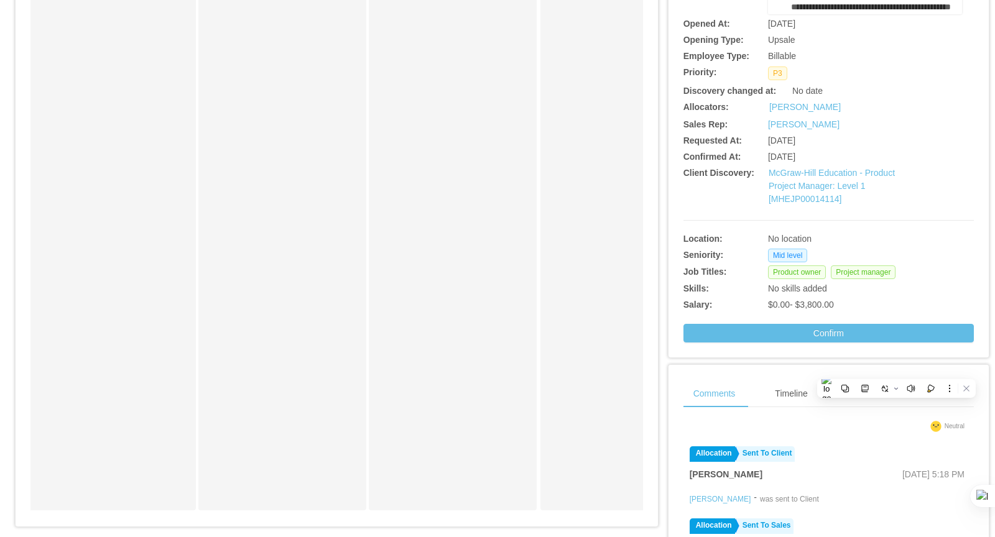
scroll to position [0, 0]
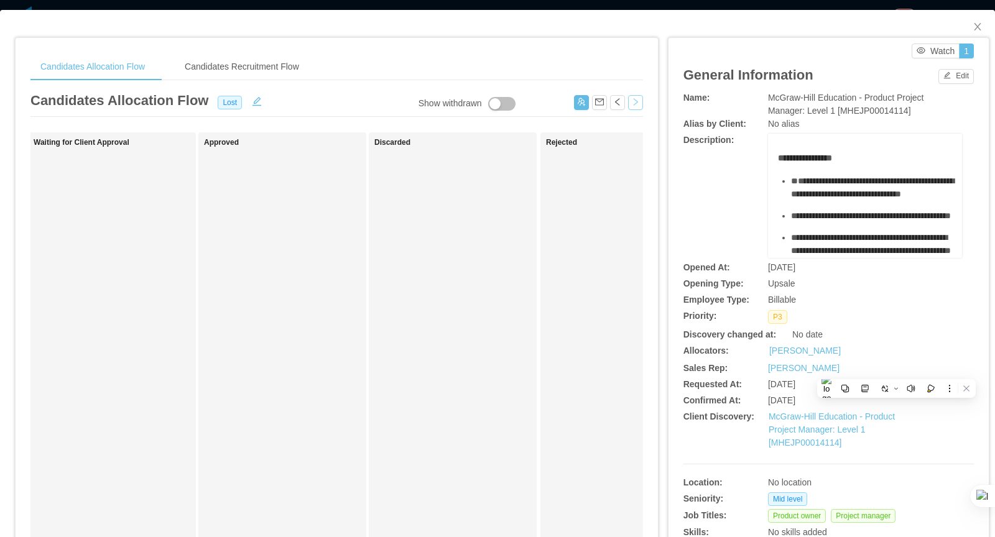
click at [635, 100] on button "button" at bounding box center [635, 102] width 15 height 15
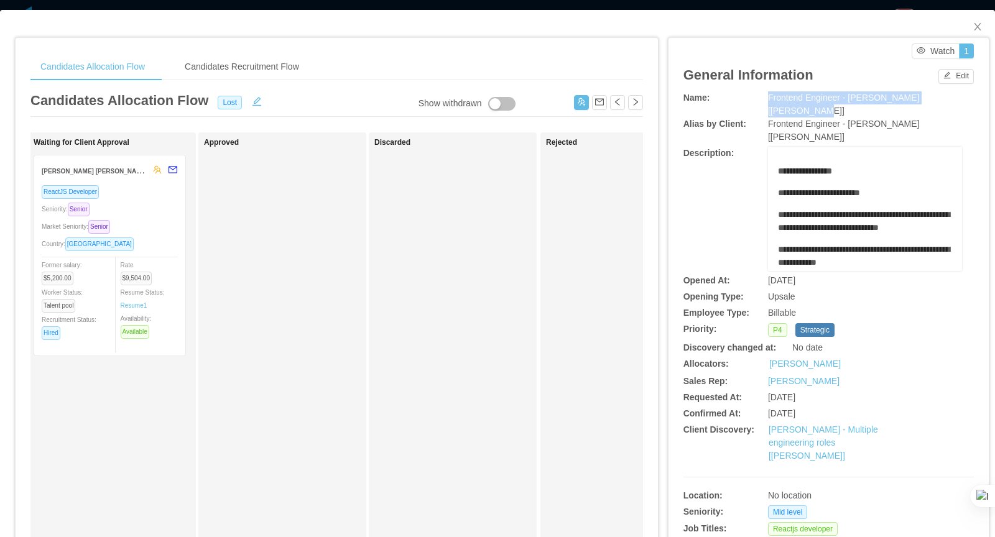
drag, startPoint x: 774, startPoint y: 100, endPoint x: 962, endPoint y: 99, distance: 187.2
click at [962, 99] on div "Name: Frontend Engineer - [PERSON_NAME] [[PERSON_NAME]]" at bounding box center [829, 104] width 290 height 26
drag, startPoint x: 840, startPoint y: 369, endPoint x: 759, endPoint y: 368, distance: 80.3
click at [762, 391] on div "Requested At: [DATE]" at bounding box center [829, 397] width 290 height 13
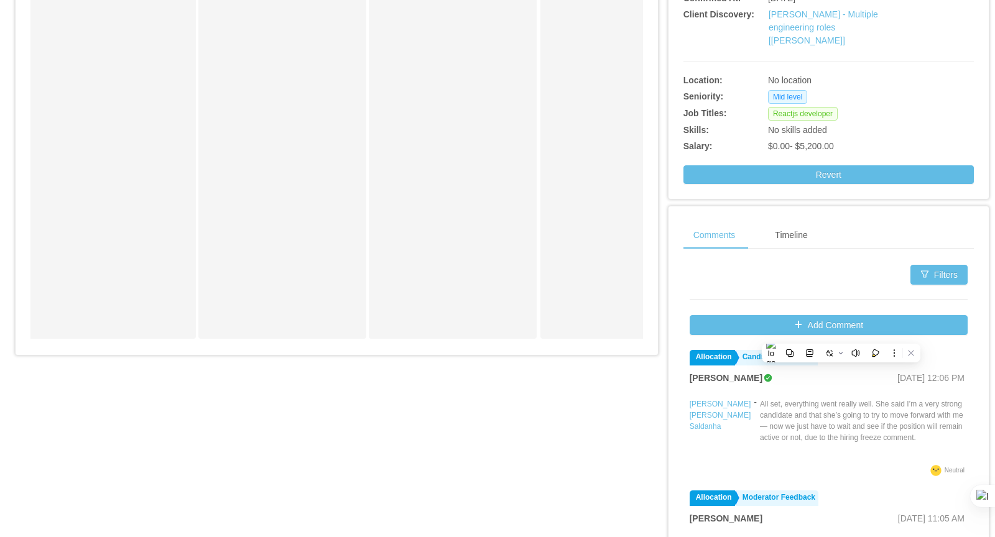
click at [780, 399] on p "All set, everything went really well. She said I’m a very strong candidate and …" at bounding box center [864, 421] width 208 height 45
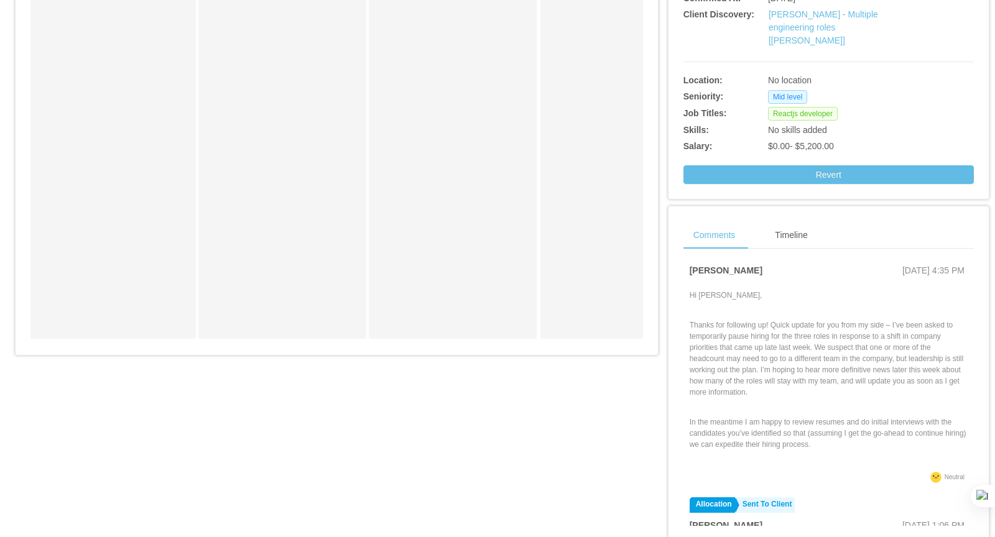
scroll to position [96, 0]
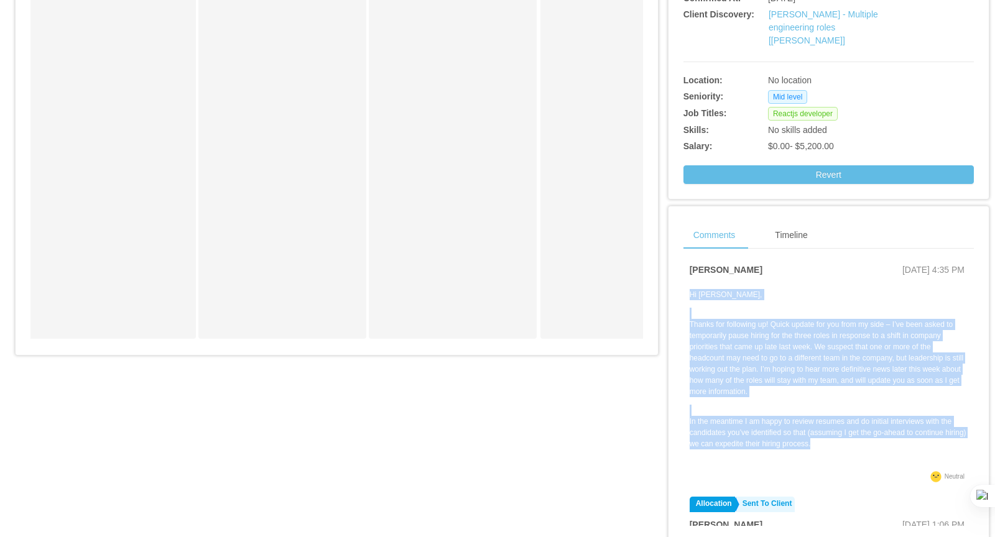
drag, startPoint x: 690, startPoint y: 239, endPoint x: 843, endPoint y: 391, distance: 215.1
click at [843, 391] on div "Hi [PERSON_NAME], Thanks for following up! Quick update for you from my side – …" at bounding box center [829, 378] width 278 height 179
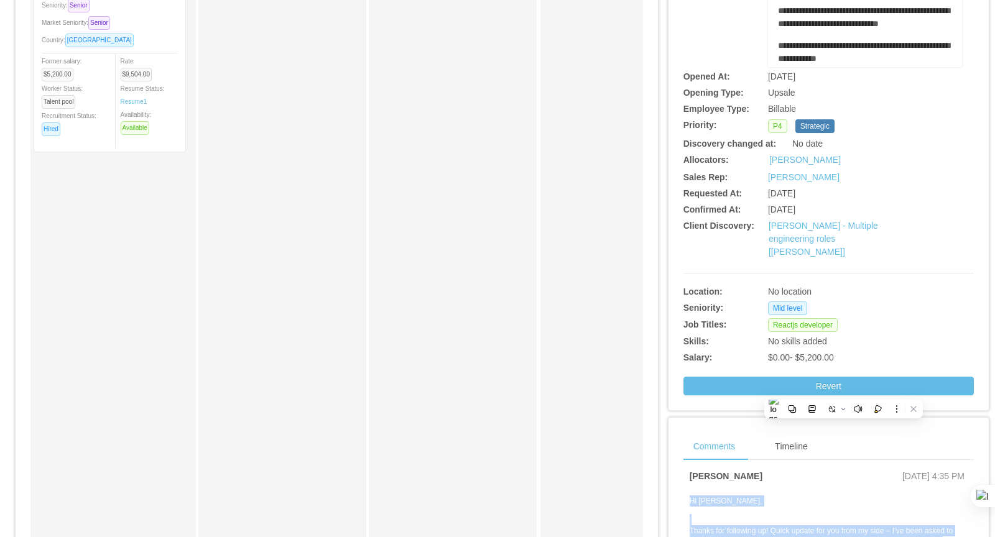
scroll to position [0, 0]
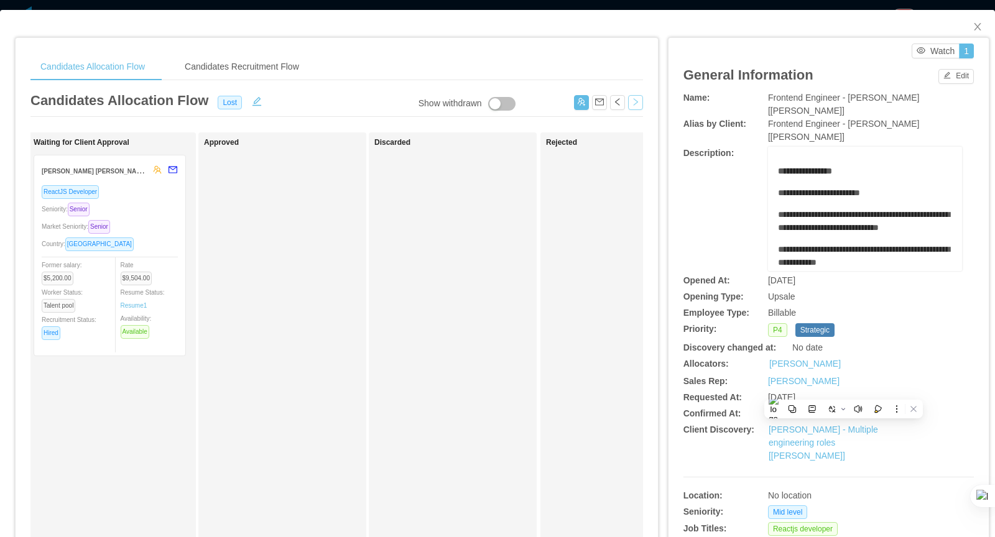
click at [636, 102] on button "button" at bounding box center [635, 102] width 15 height 15
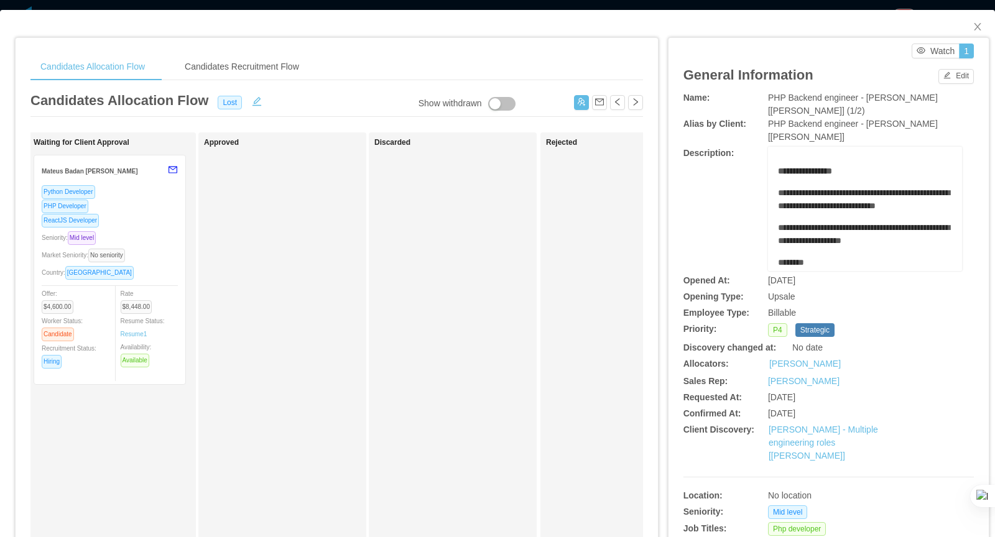
drag, startPoint x: 832, startPoint y: 281, endPoint x: 767, endPoint y: 281, distance: 65.3
click at [767, 281] on div "Opened At: [DATE]" at bounding box center [829, 280] width 290 height 13
click at [638, 102] on button "button" at bounding box center [635, 102] width 15 height 15
